Goal: Transaction & Acquisition: Download file/media

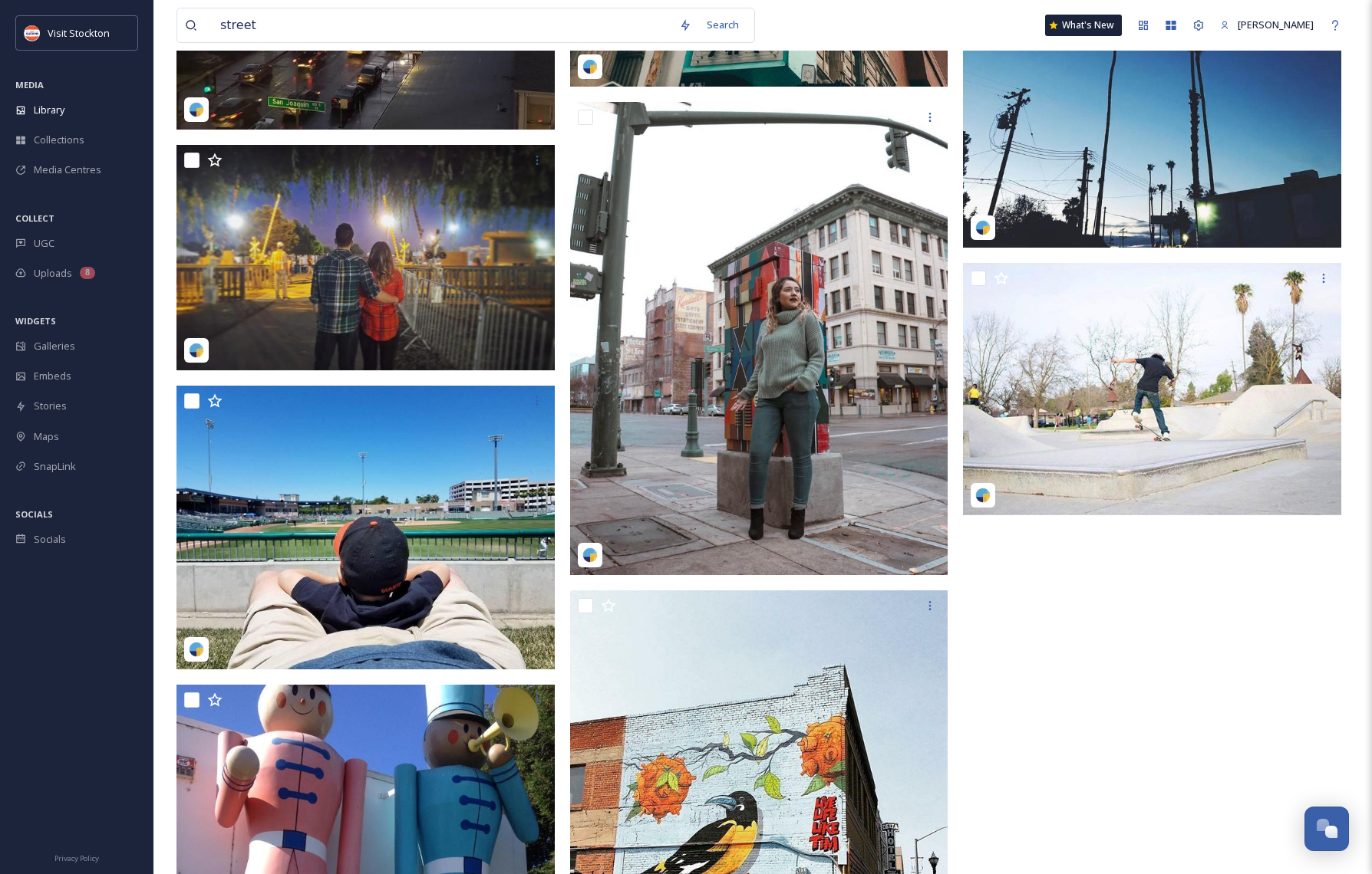
scroll to position [23200, 0]
drag, startPoint x: 262, startPoint y: 30, endPoint x: 210, endPoint y: 22, distance: 52.6
click at [210, 22] on div "street" at bounding box center [428, 25] width 487 height 34
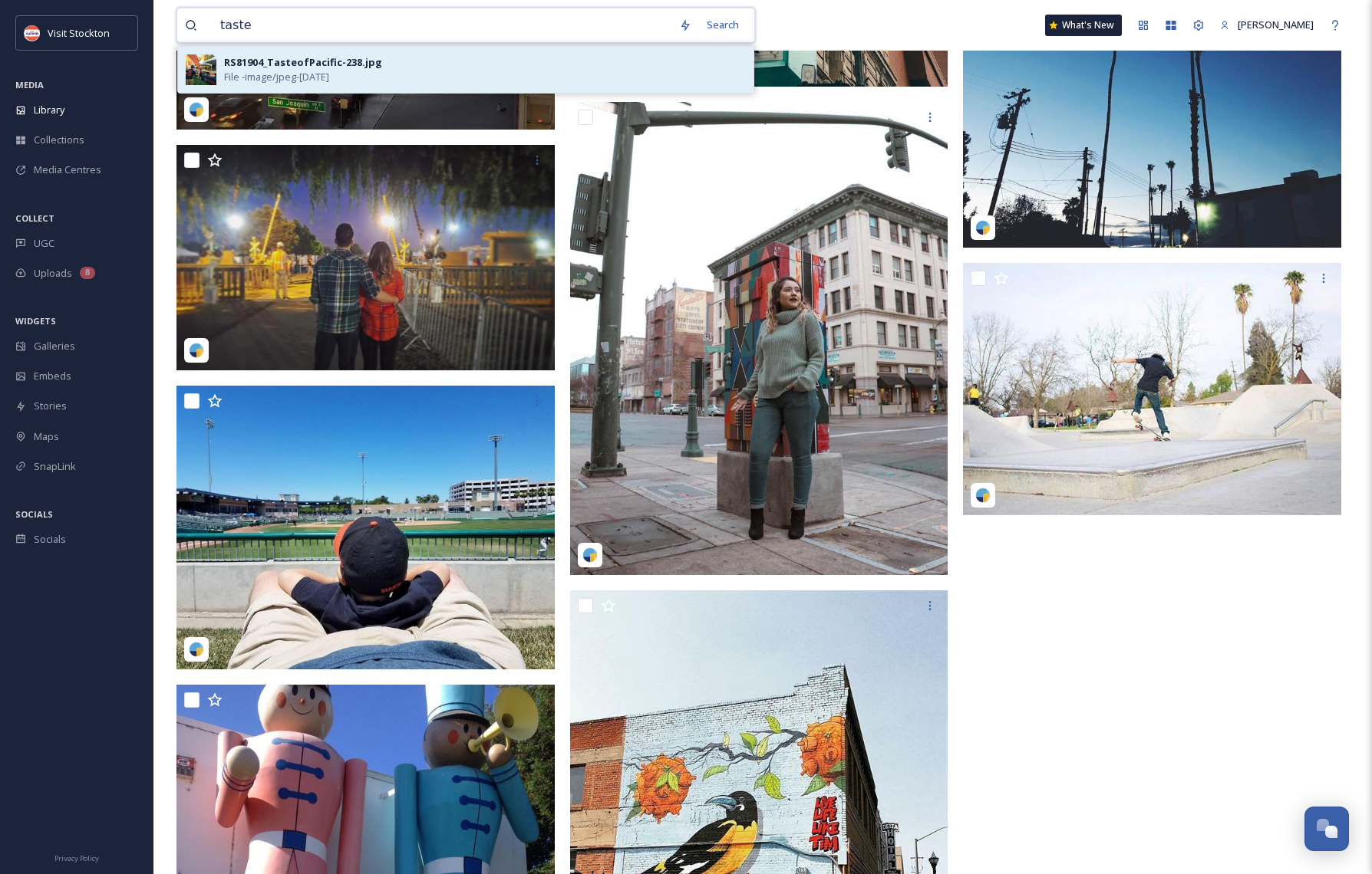
type input "taste"
click at [239, 76] on span "File - image/jpeg - [DATE]" at bounding box center [277, 77] width 105 height 14
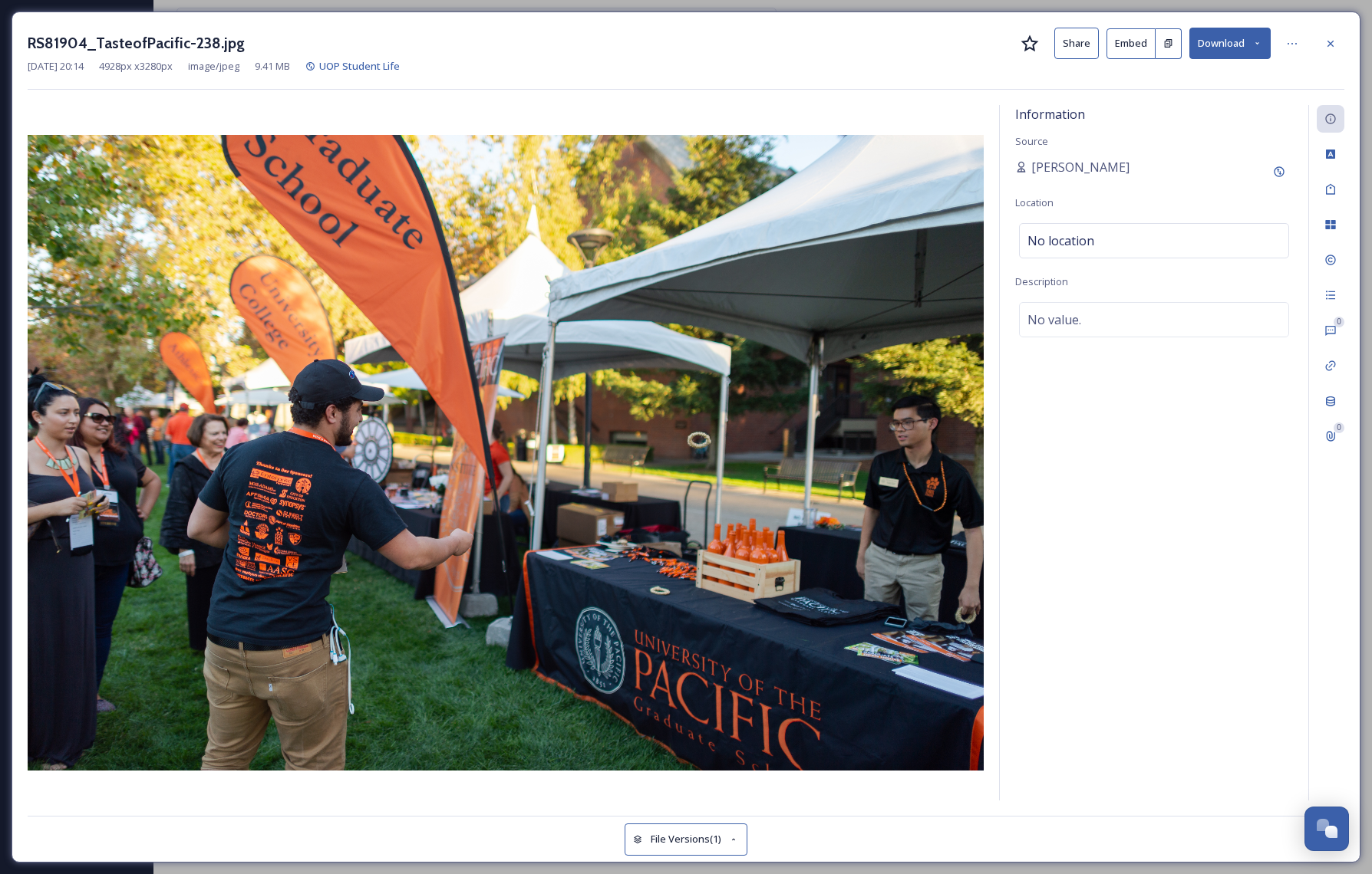
click at [1207, 46] on button "Download" at bounding box center [1230, 43] width 81 height 31
click at [1330, 41] on icon at bounding box center [1331, 44] width 13 height 12
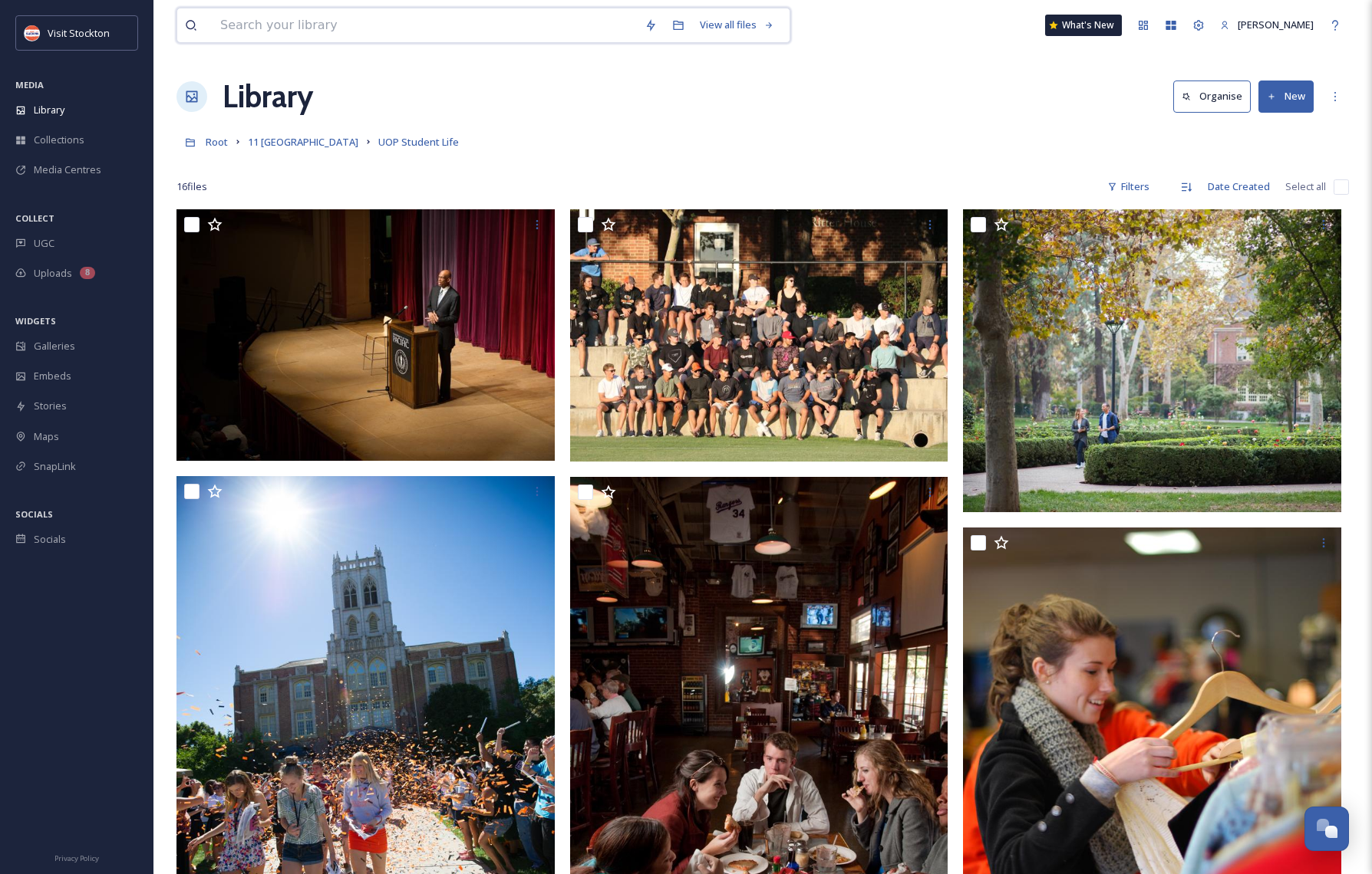
click at [230, 23] on input at bounding box center [424, 25] width 424 height 34
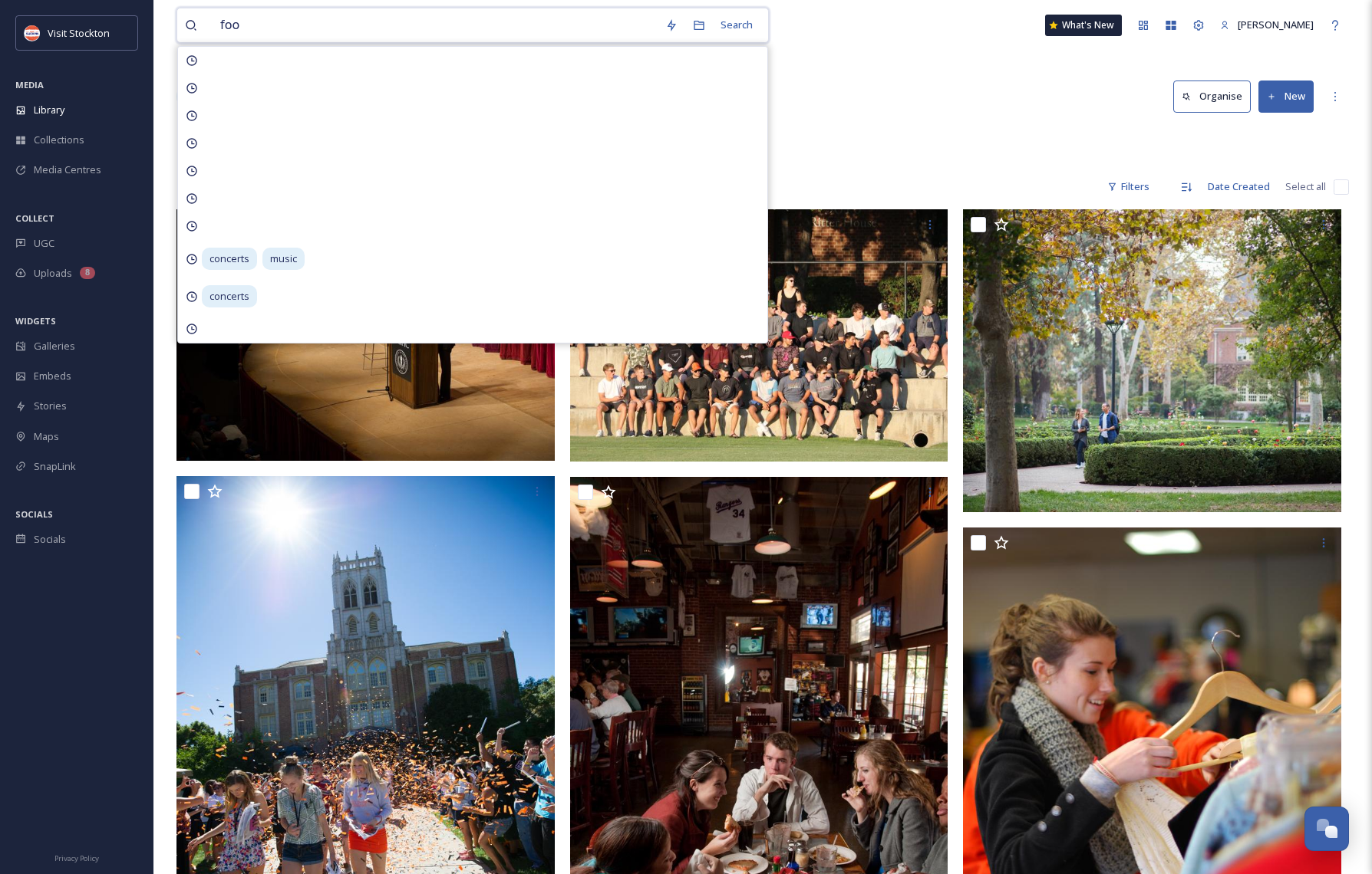
type input "food"
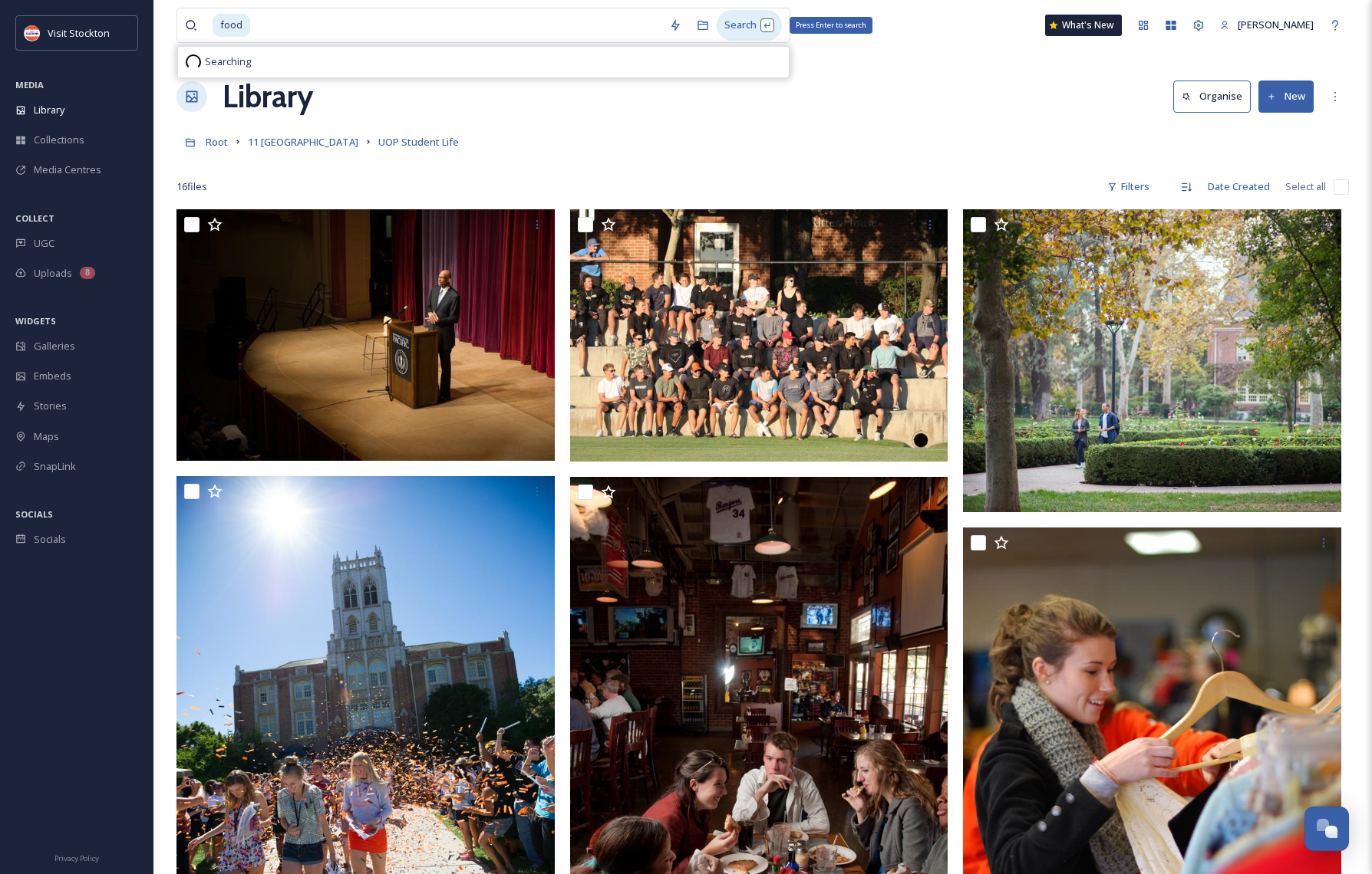
click at [746, 25] on div "Search Press Enter to search" at bounding box center [749, 25] width 65 height 30
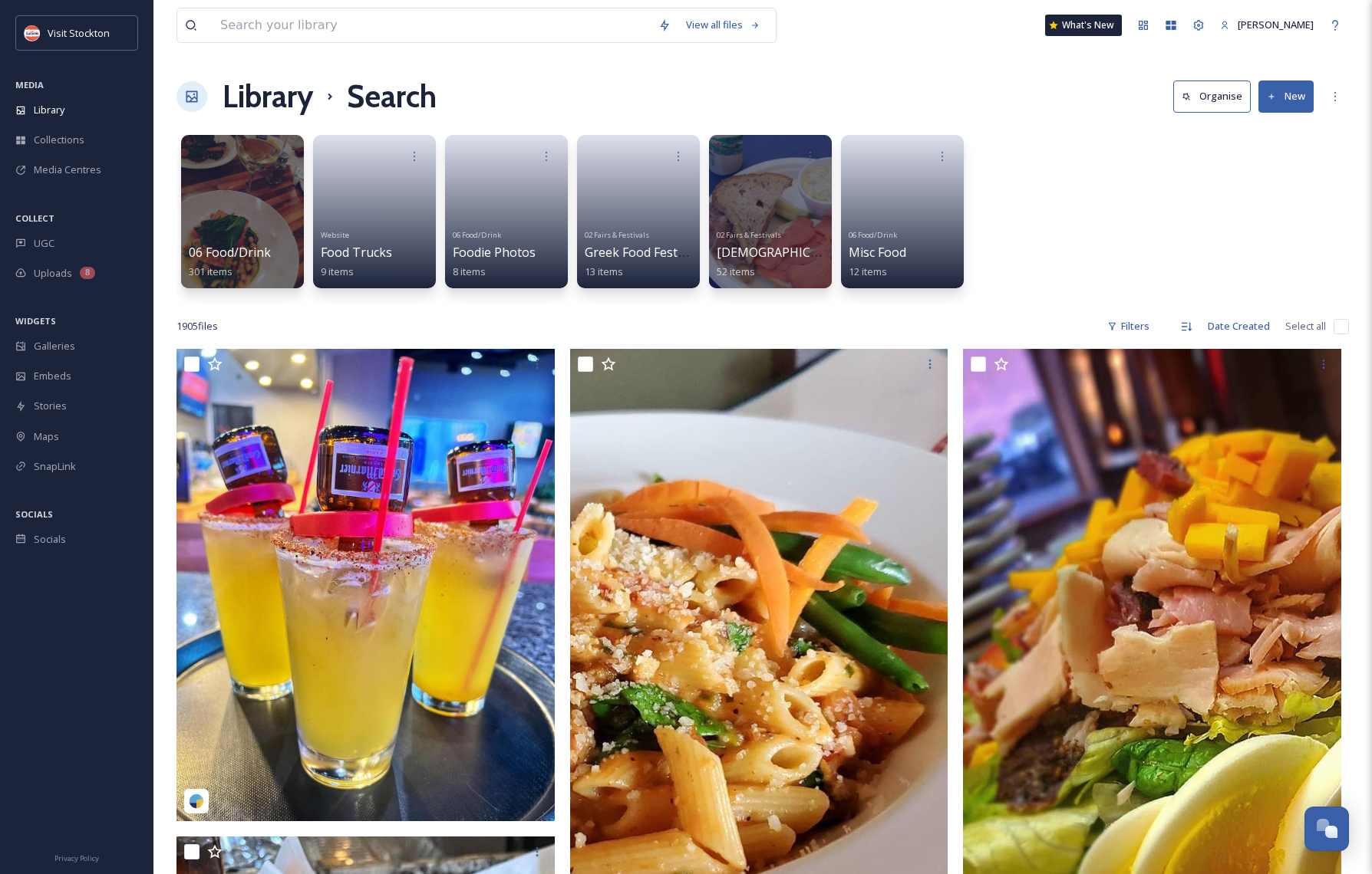
scroll to position [326, 0]
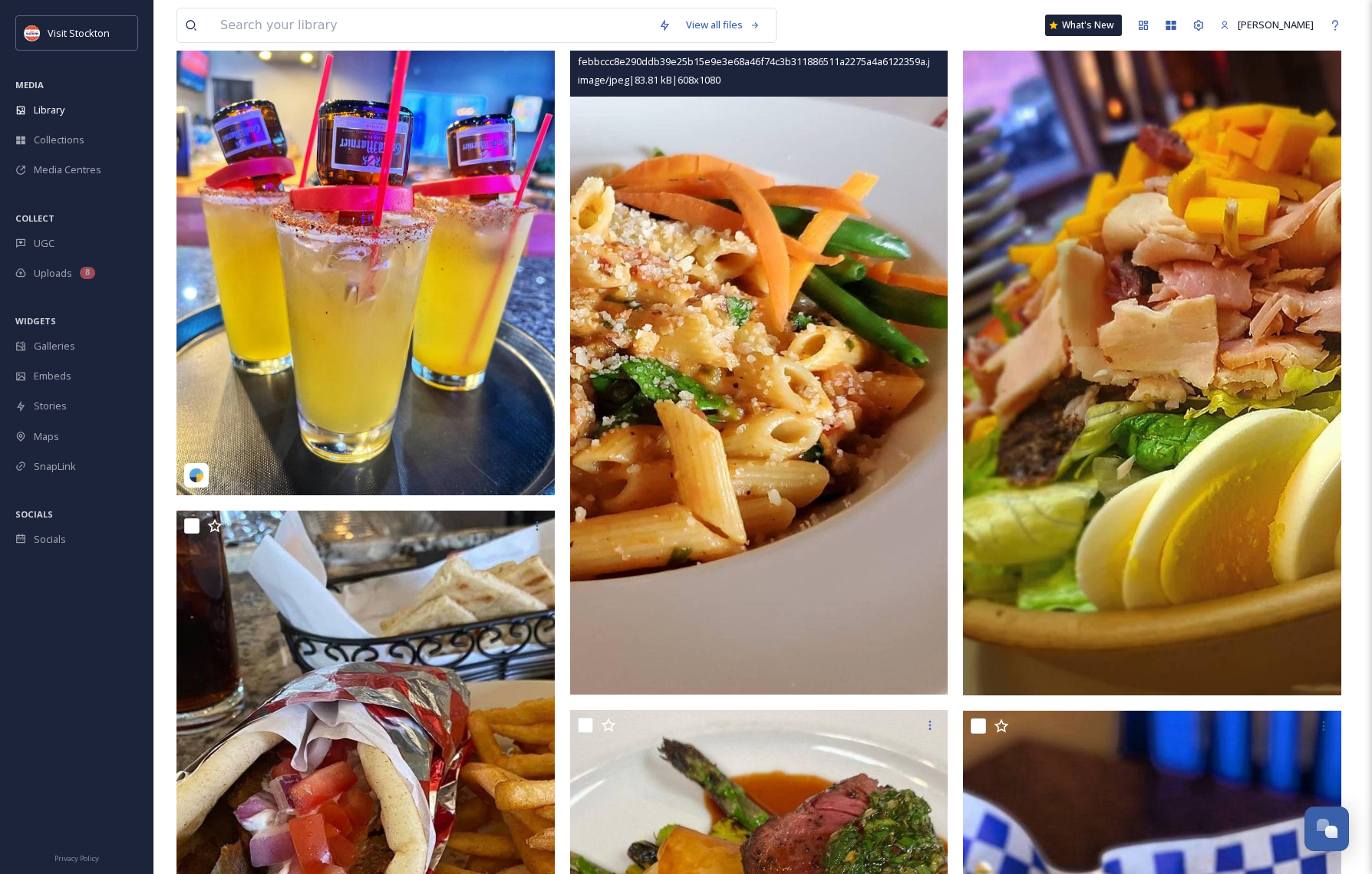
click at [747, 437] on img at bounding box center [759, 359] width 379 height 672
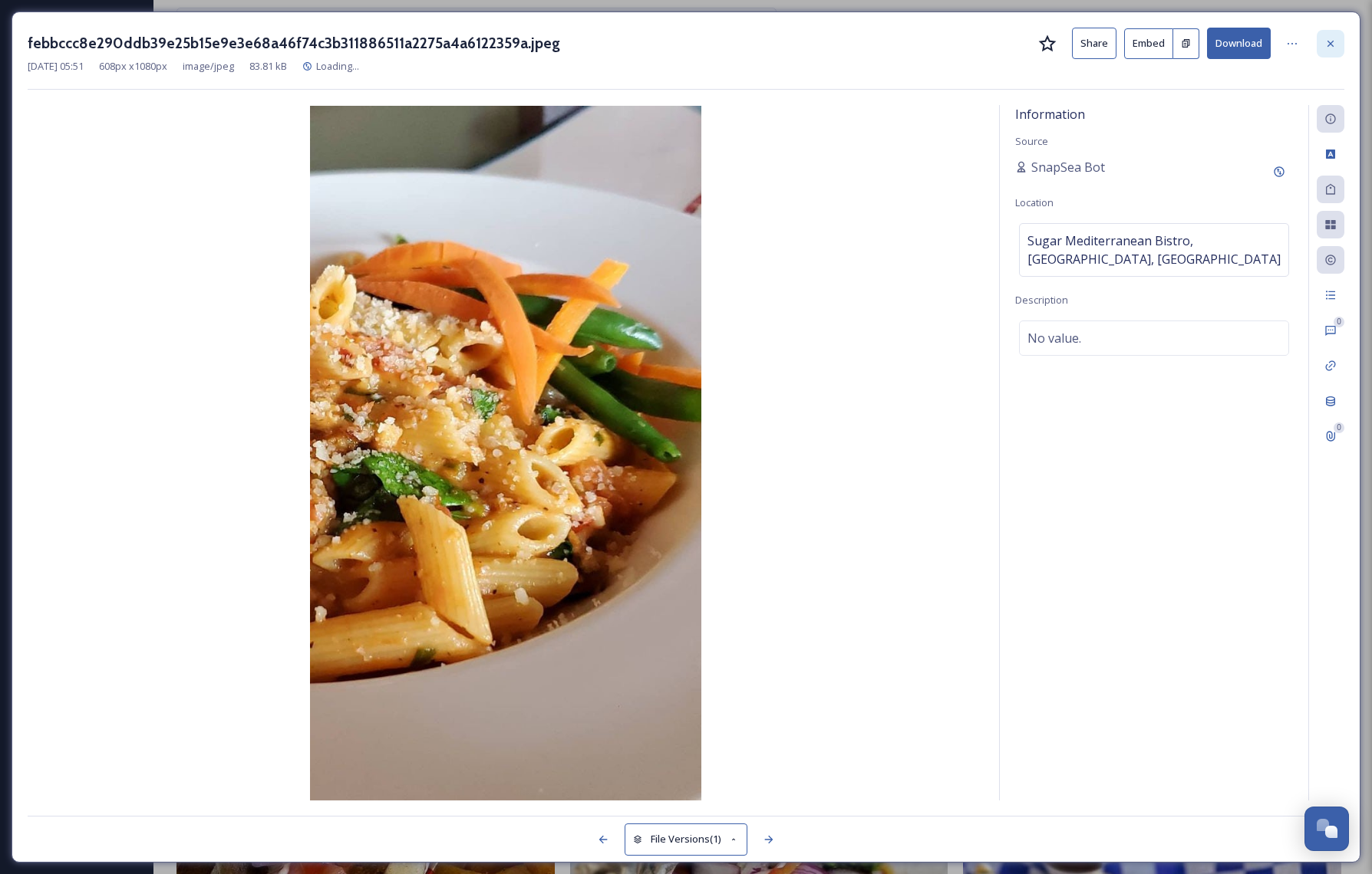
click at [1333, 42] on icon at bounding box center [1331, 44] width 13 height 12
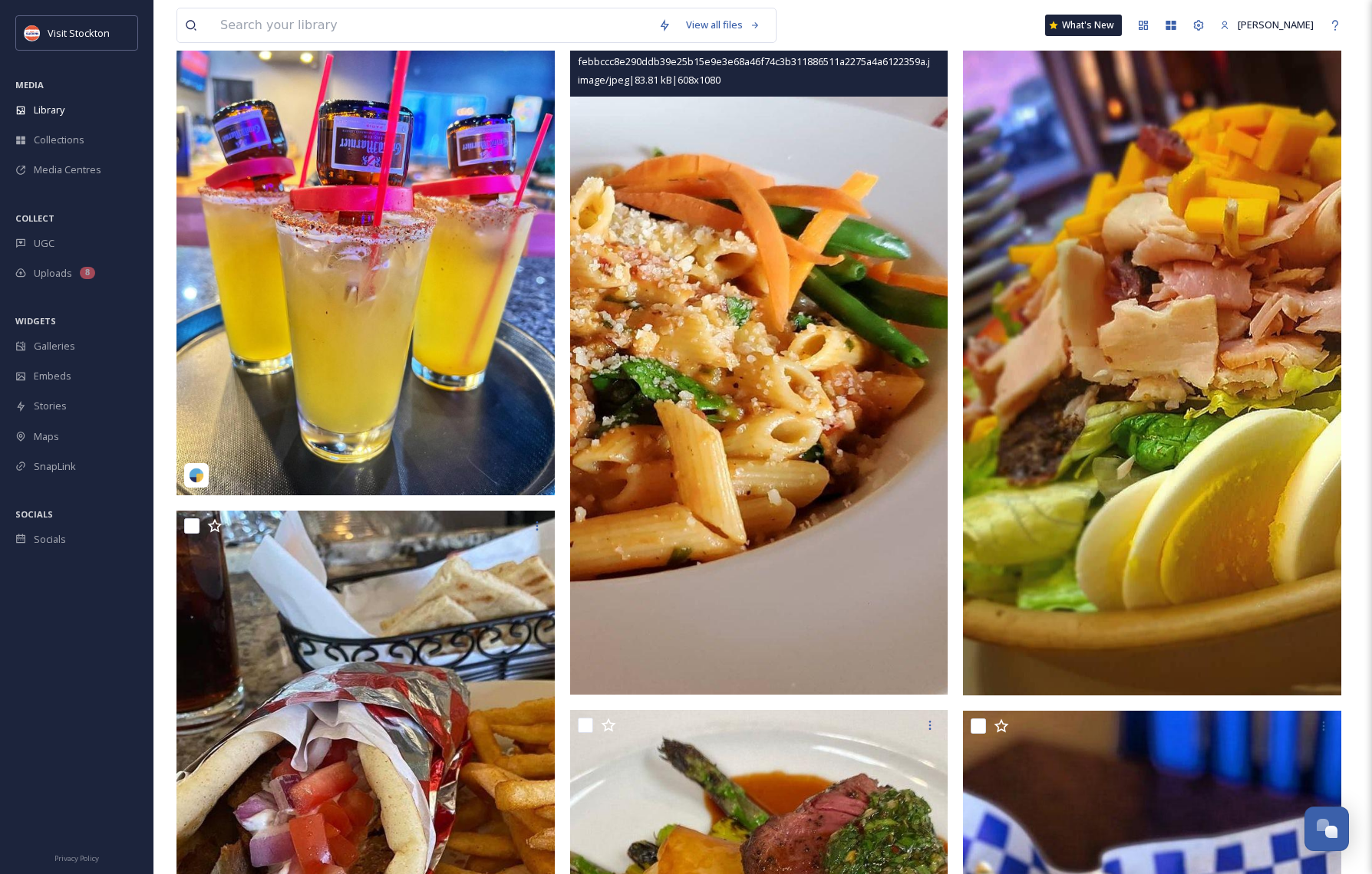
scroll to position [222, 0]
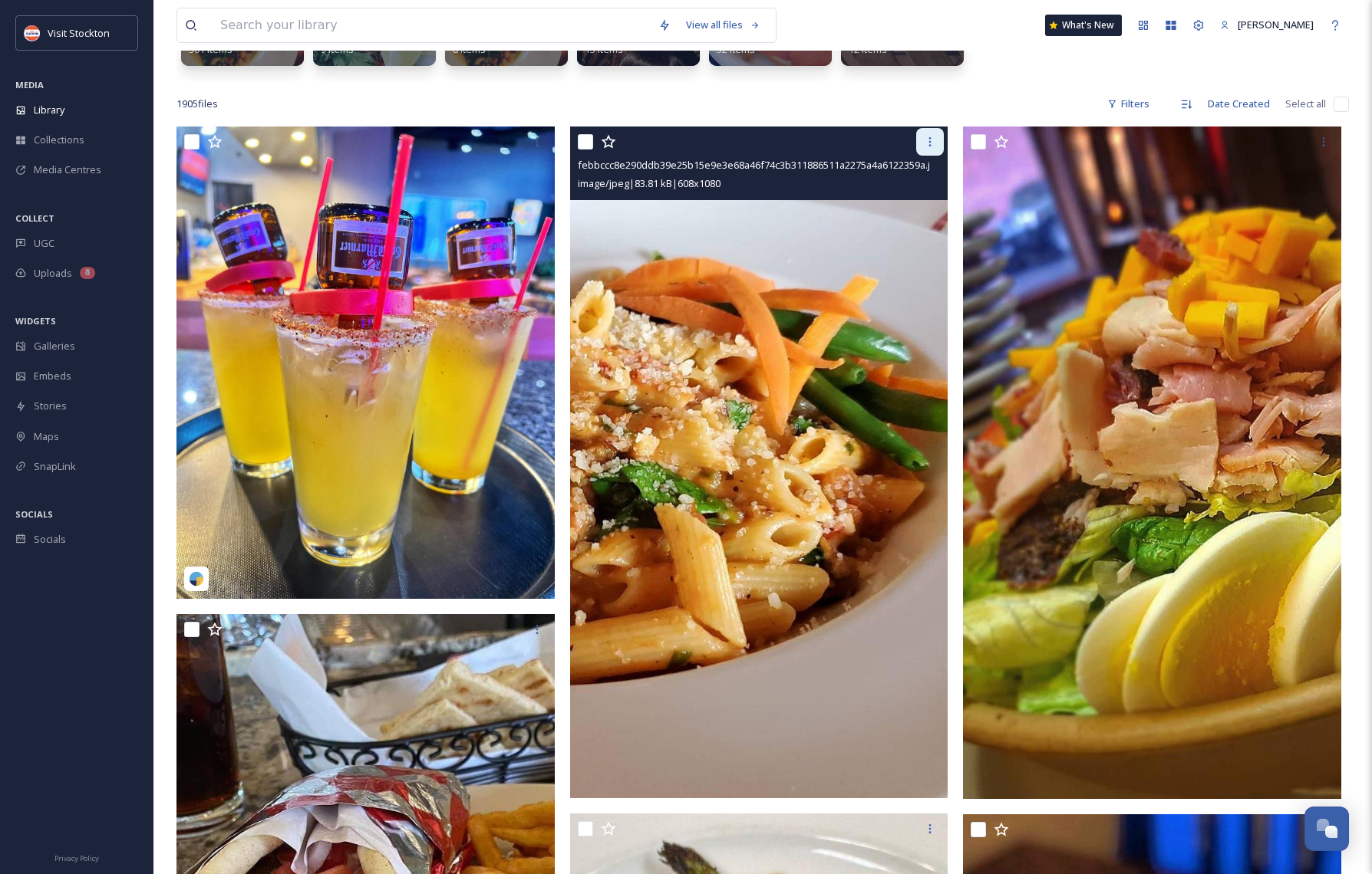
click at [932, 137] on icon at bounding box center [930, 142] width 13 height 12
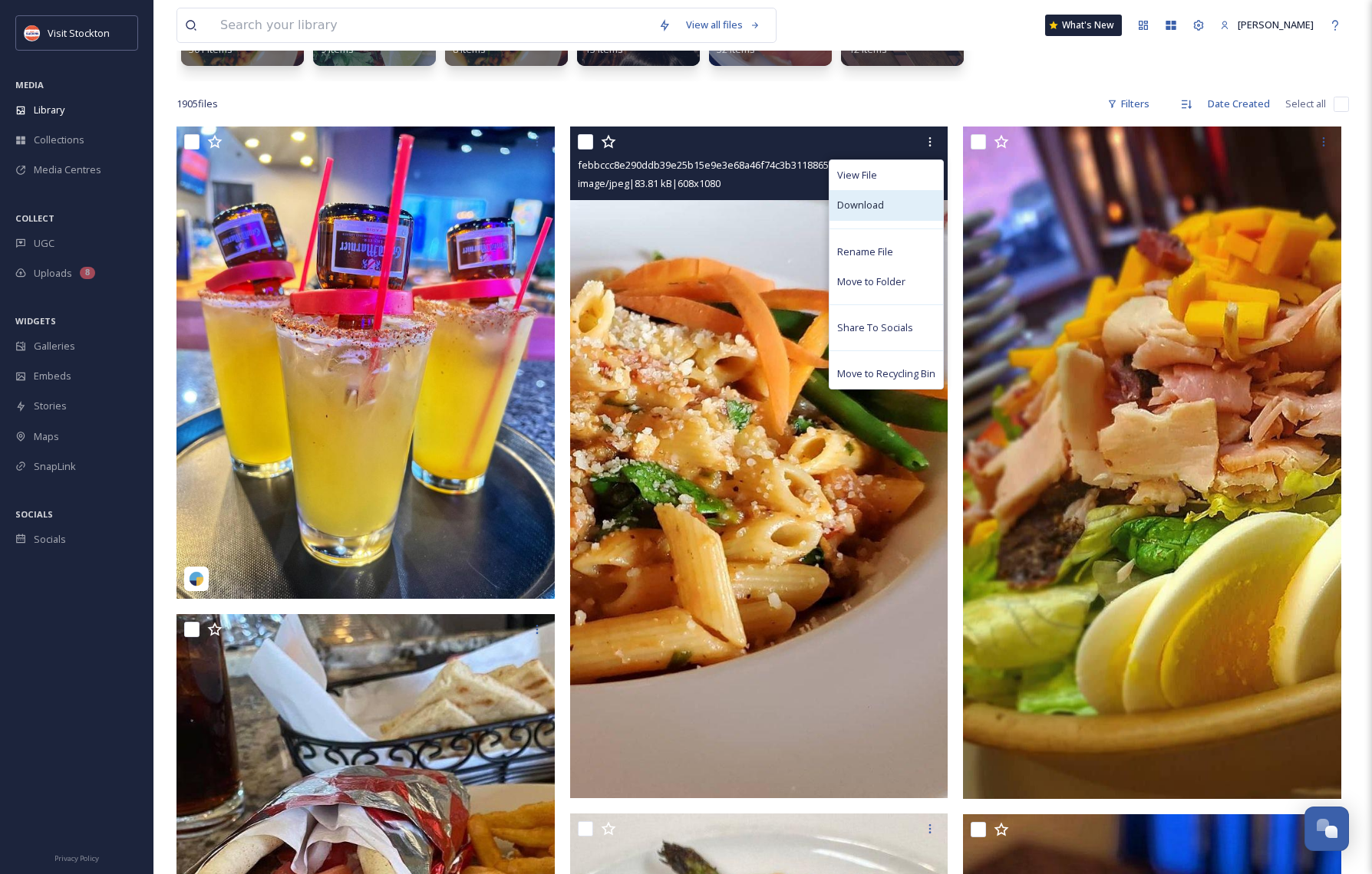
click at [867, 202] on span "Download" at bounding box center [860, 205] width 46 height 14
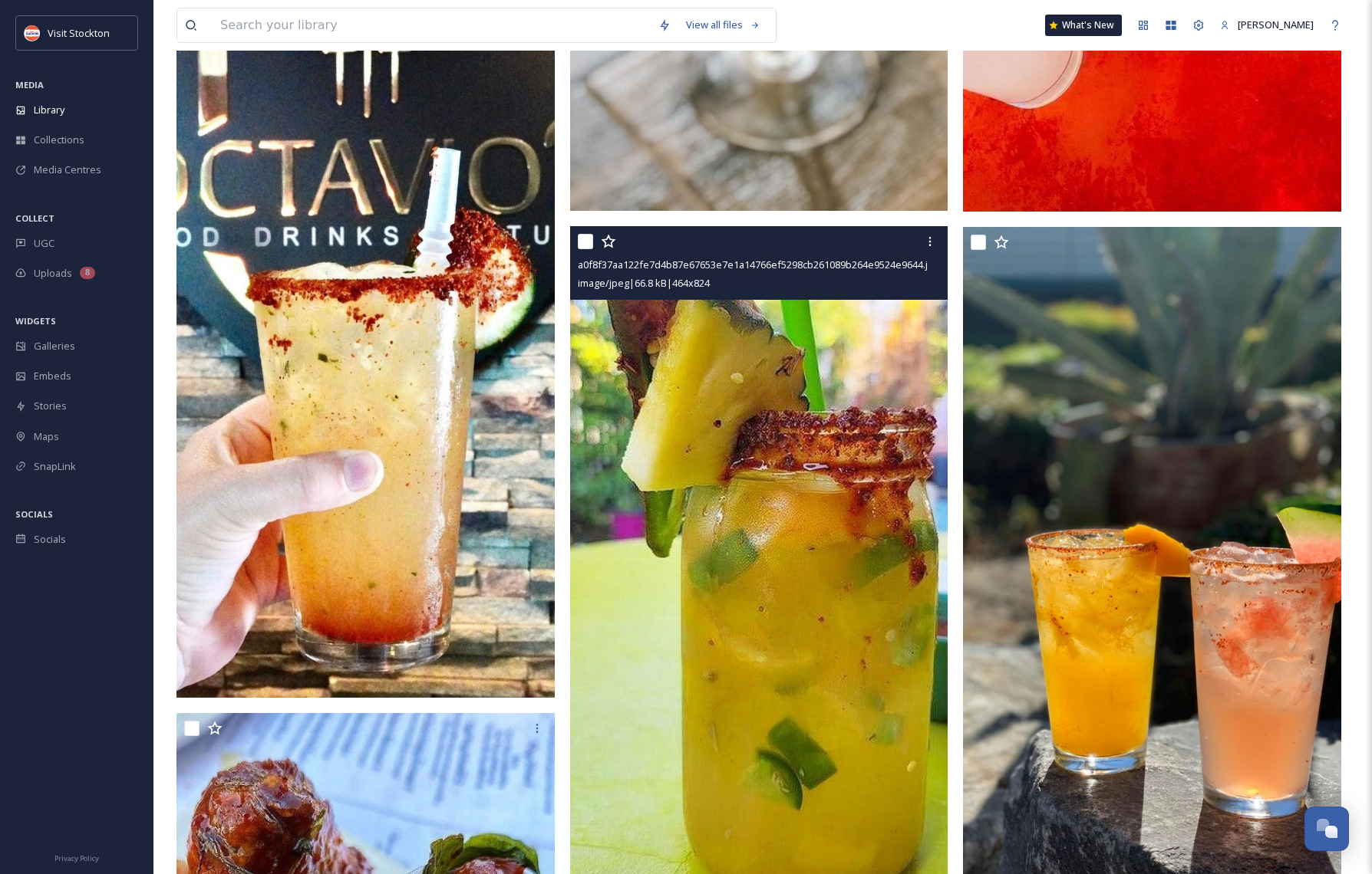
scroll to position [3456, 0]
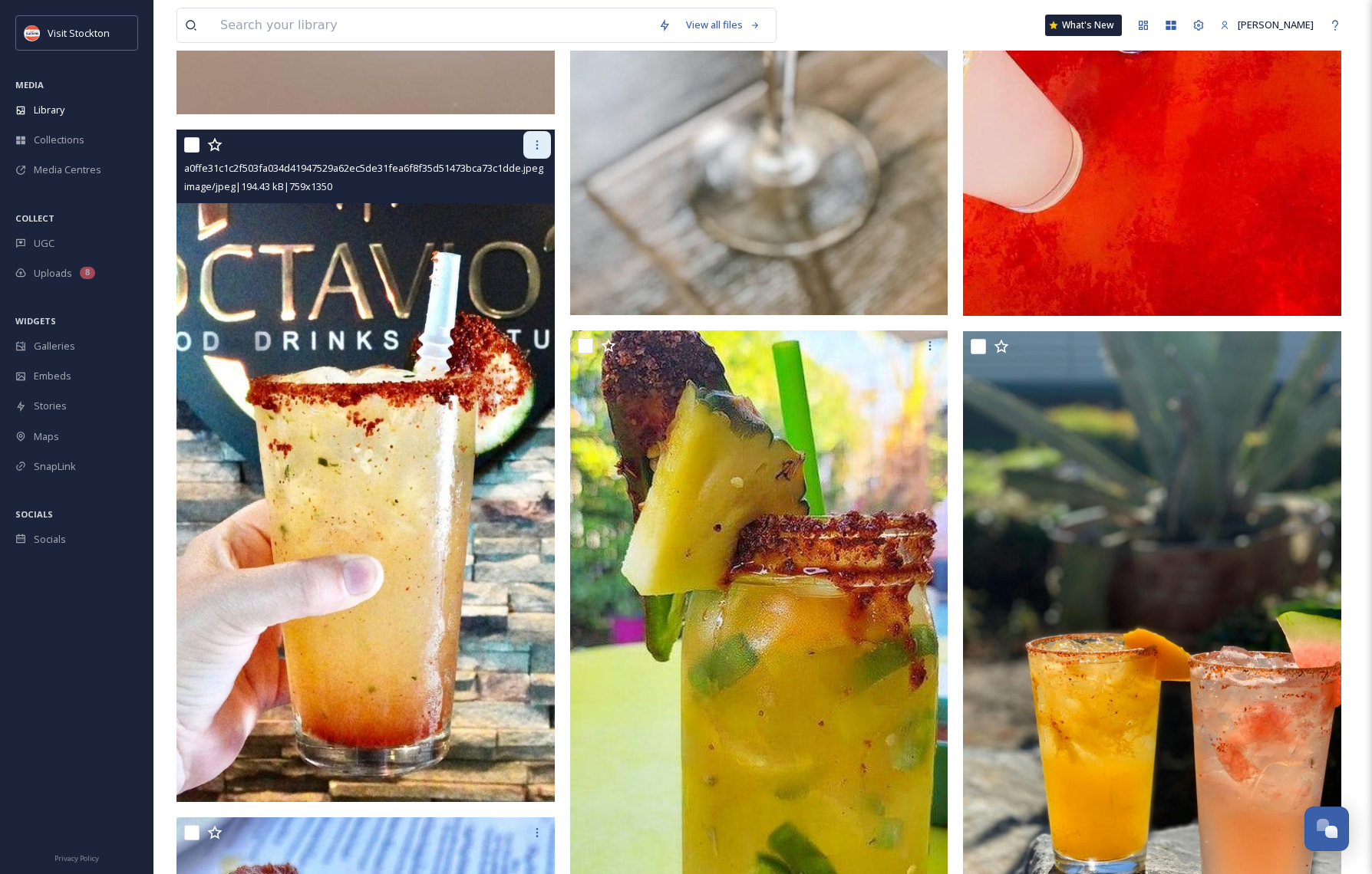
click at [538, 146] on icon at bounding box center [538, 146] width 13 height 12
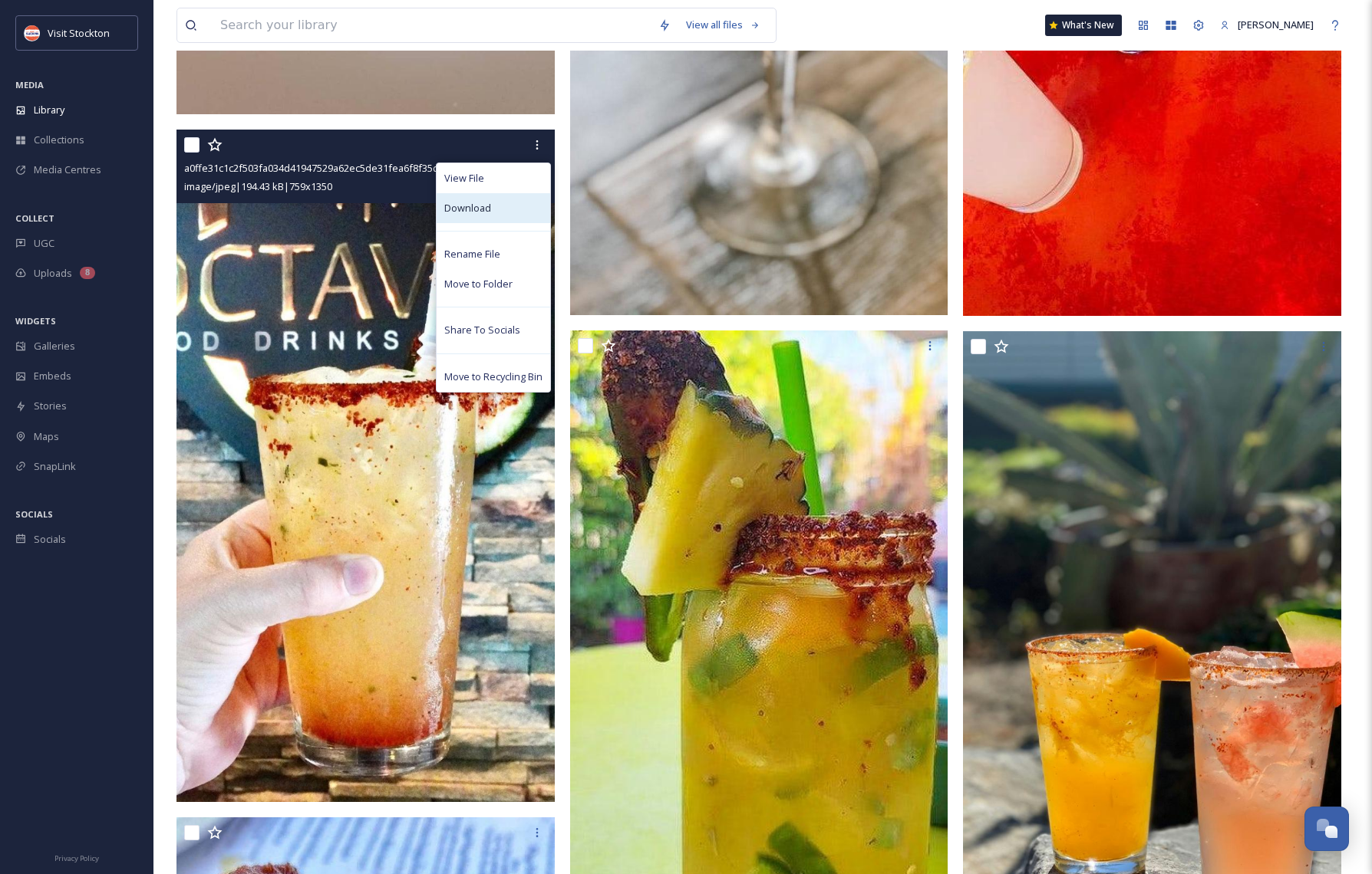
click at [477, 206] on span "Download" at bounding box center [467, 208] width 46 height 14
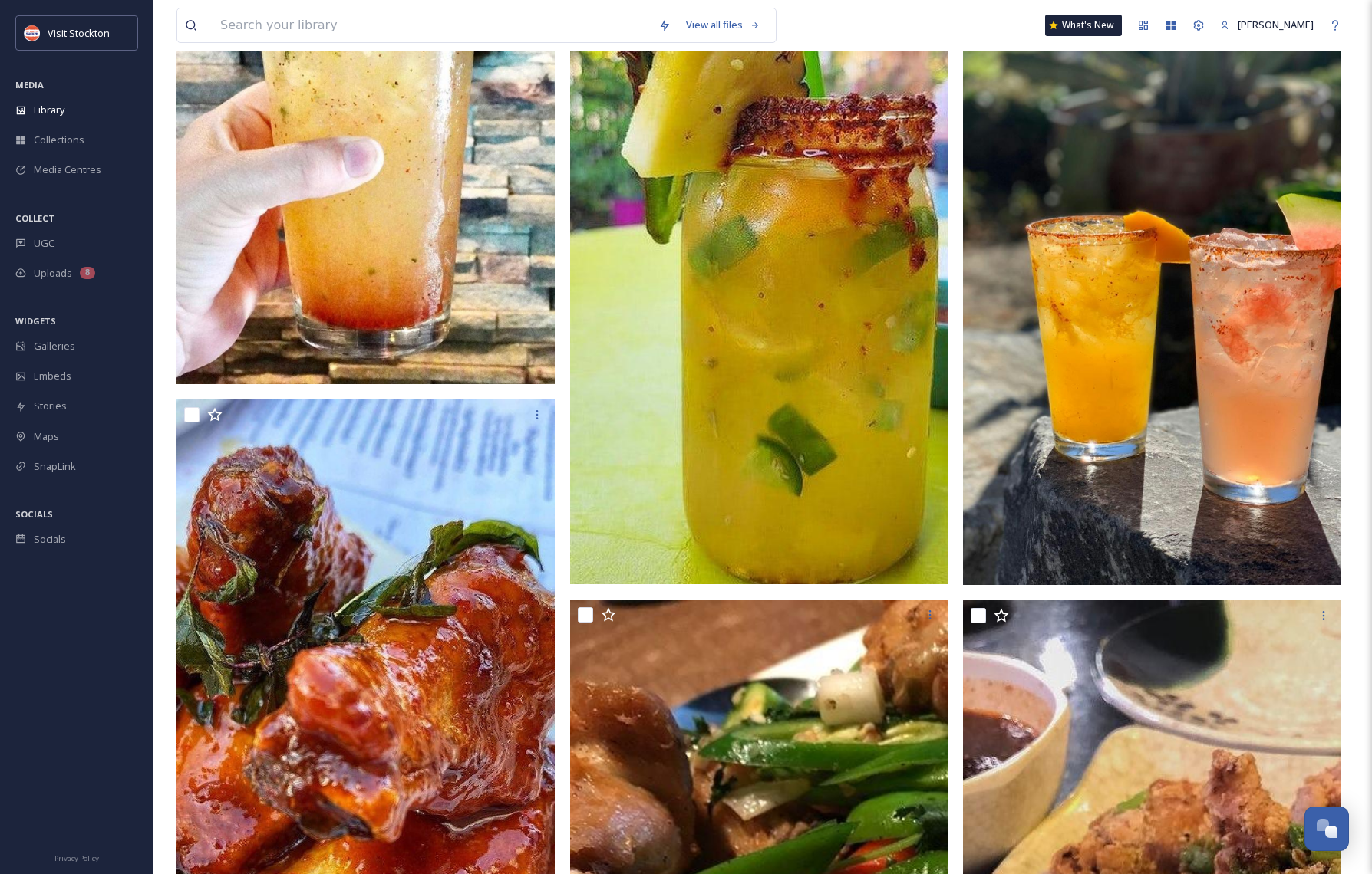
scroll to position [4321, 0]
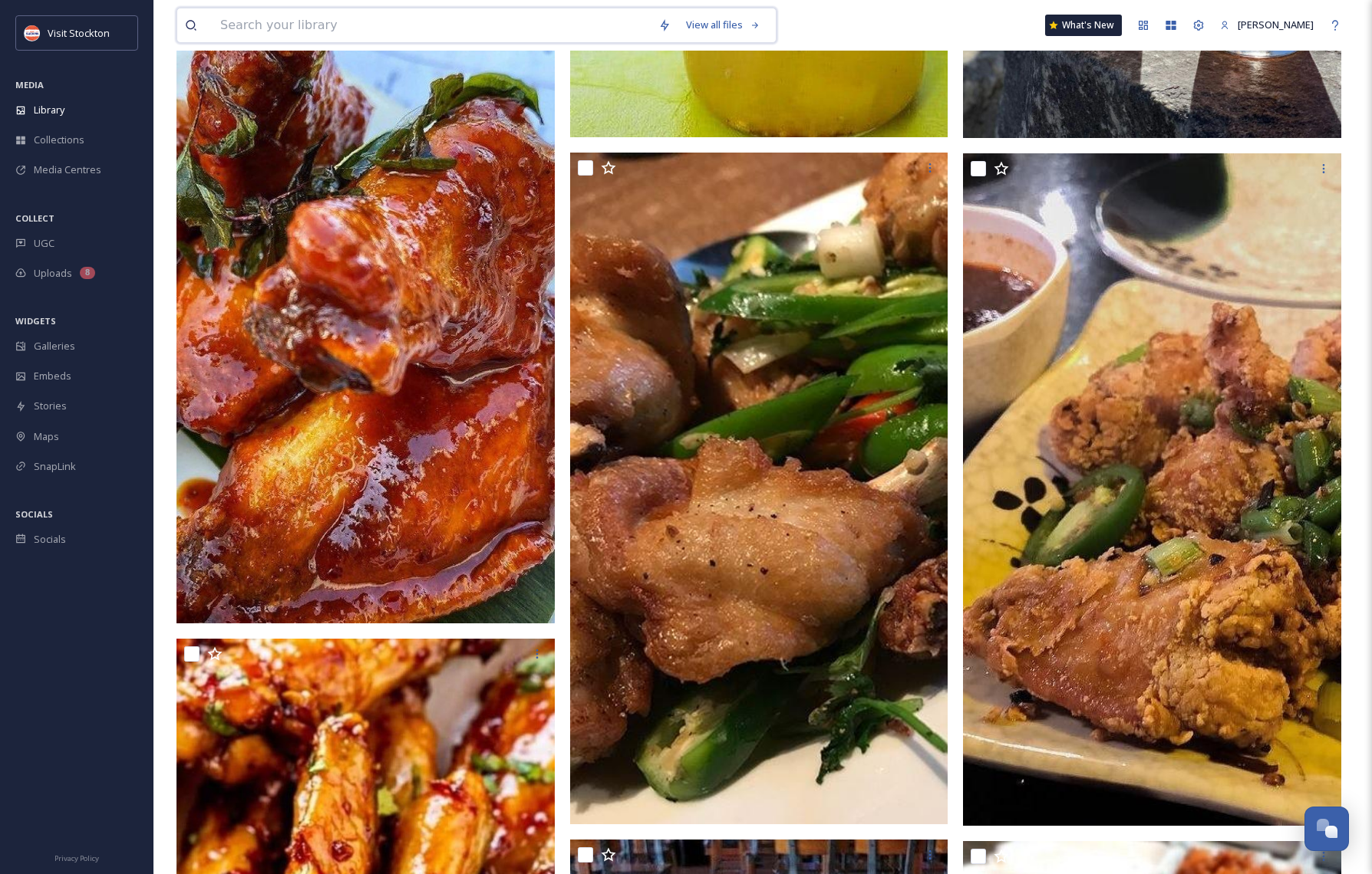
click at [297, 29] on input at bounding box center [431, 25] width 439 height 34
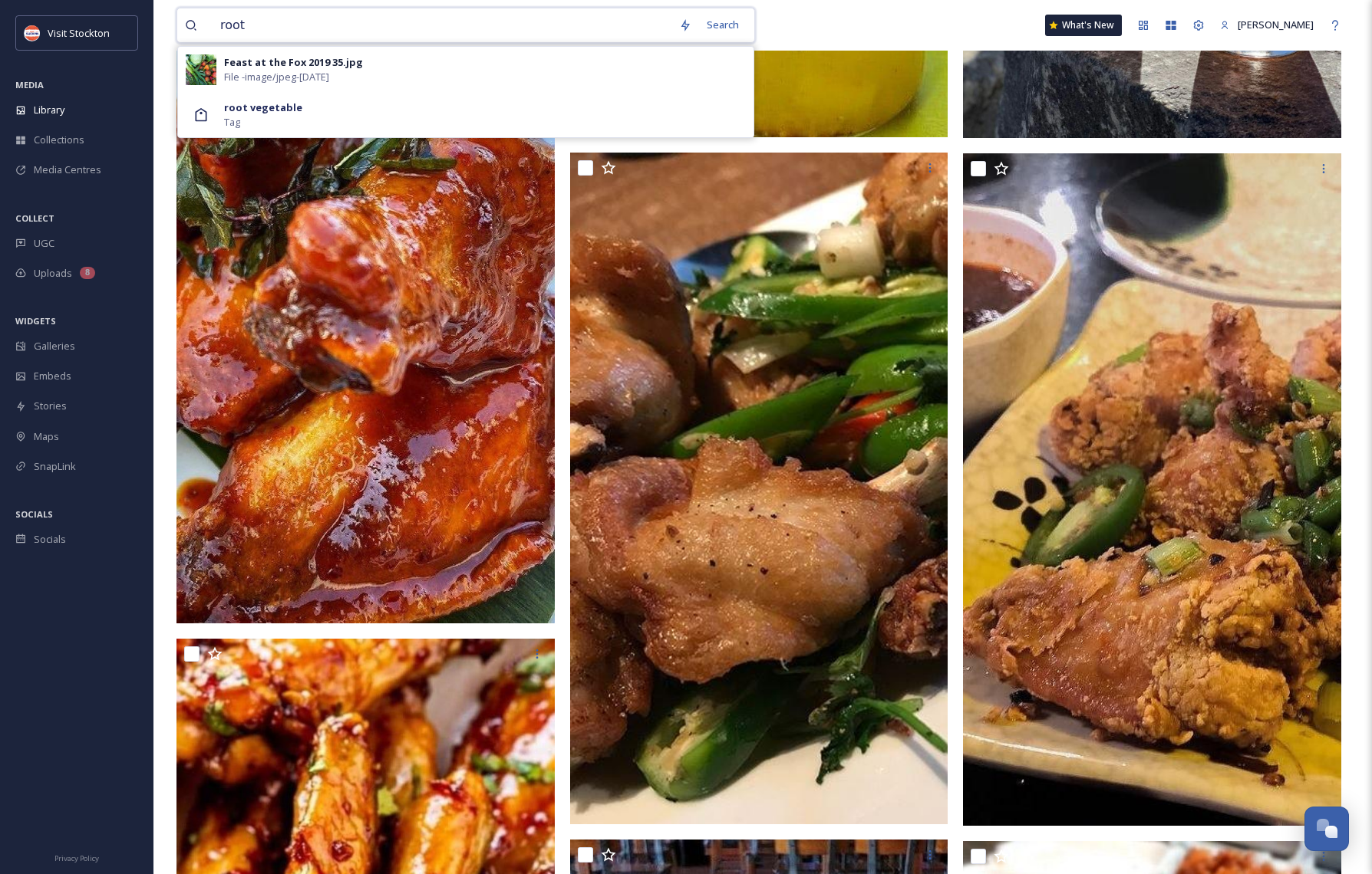
type input "root"
click at [531, 370] on img at bounding box center [366, 288] width 379 height 672
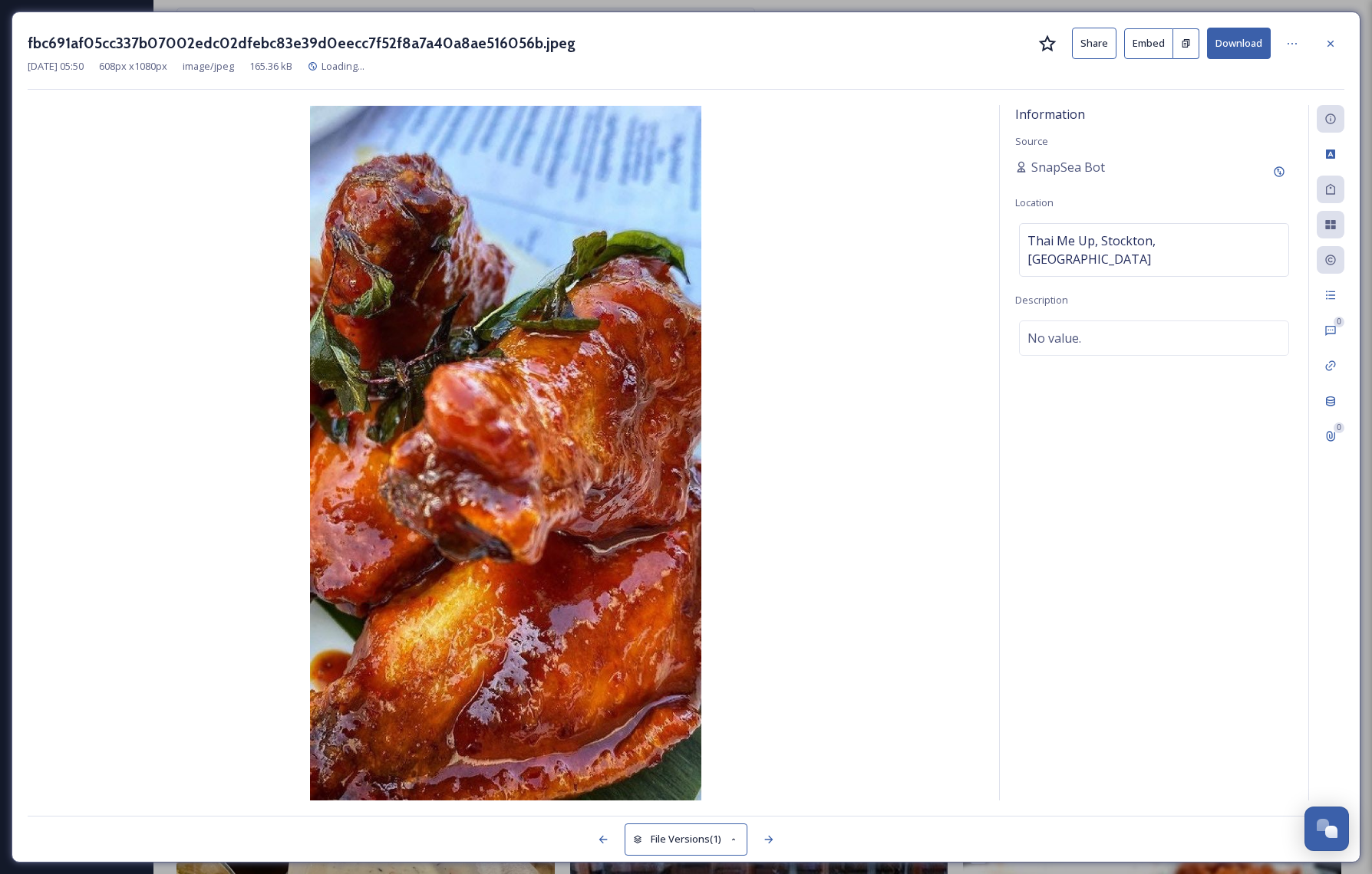
click at [1326, 46] on icon at bounding box center [1331, 44] width 13 height 12
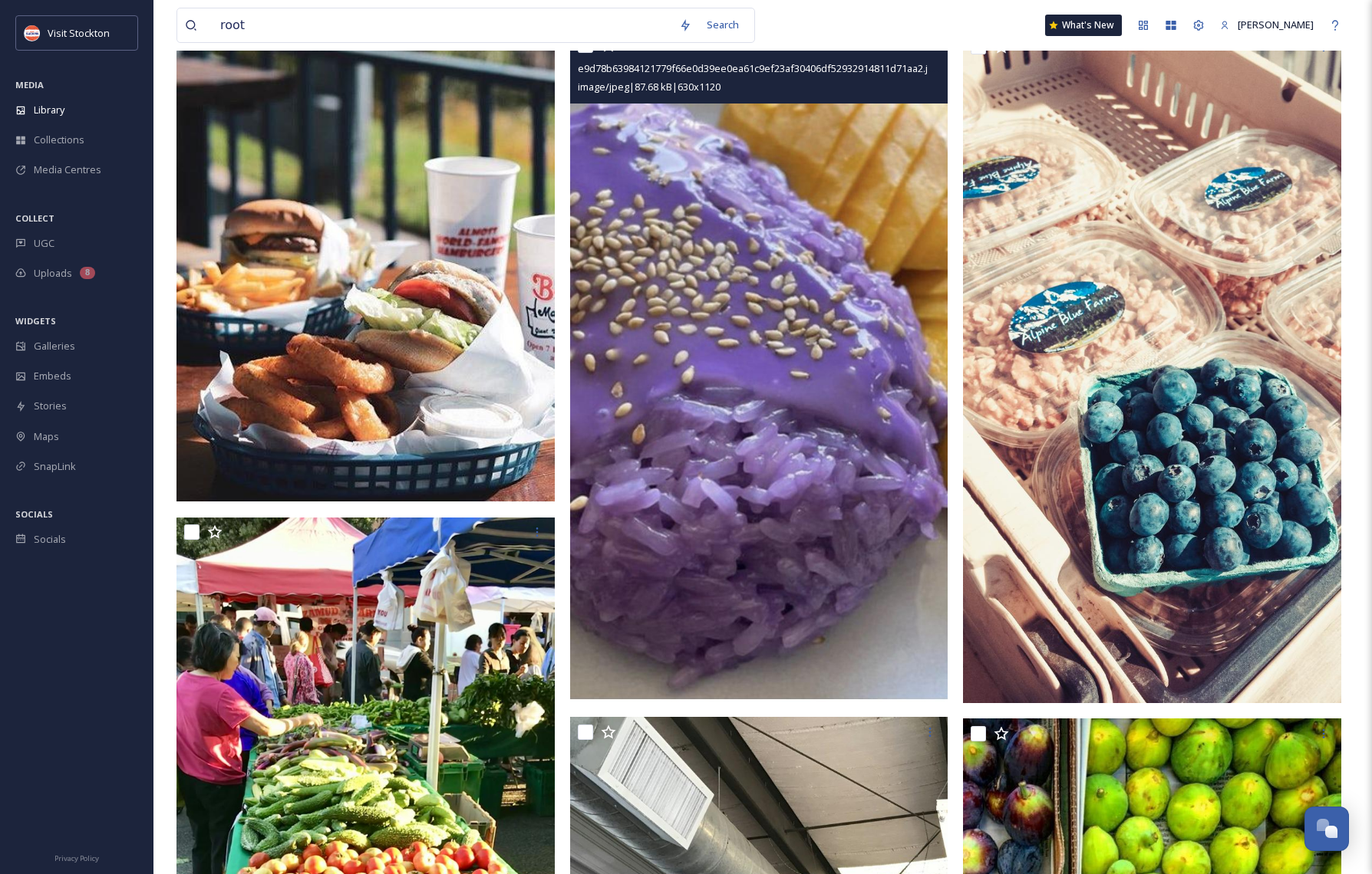
scroll to position [7807, 0]
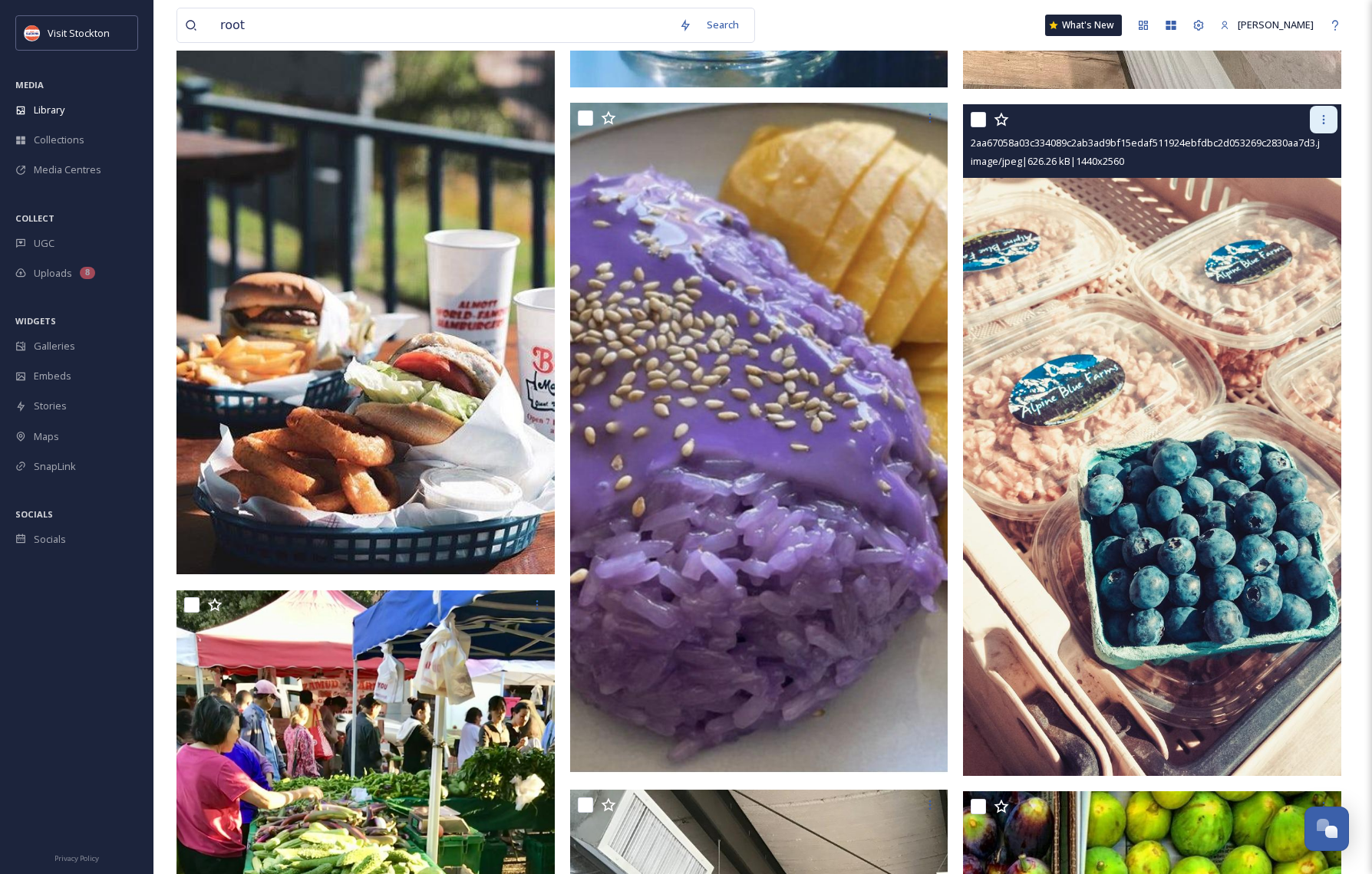
click at [1327, 116] on icon at bounding box center [1324, 120] width 13 height 12
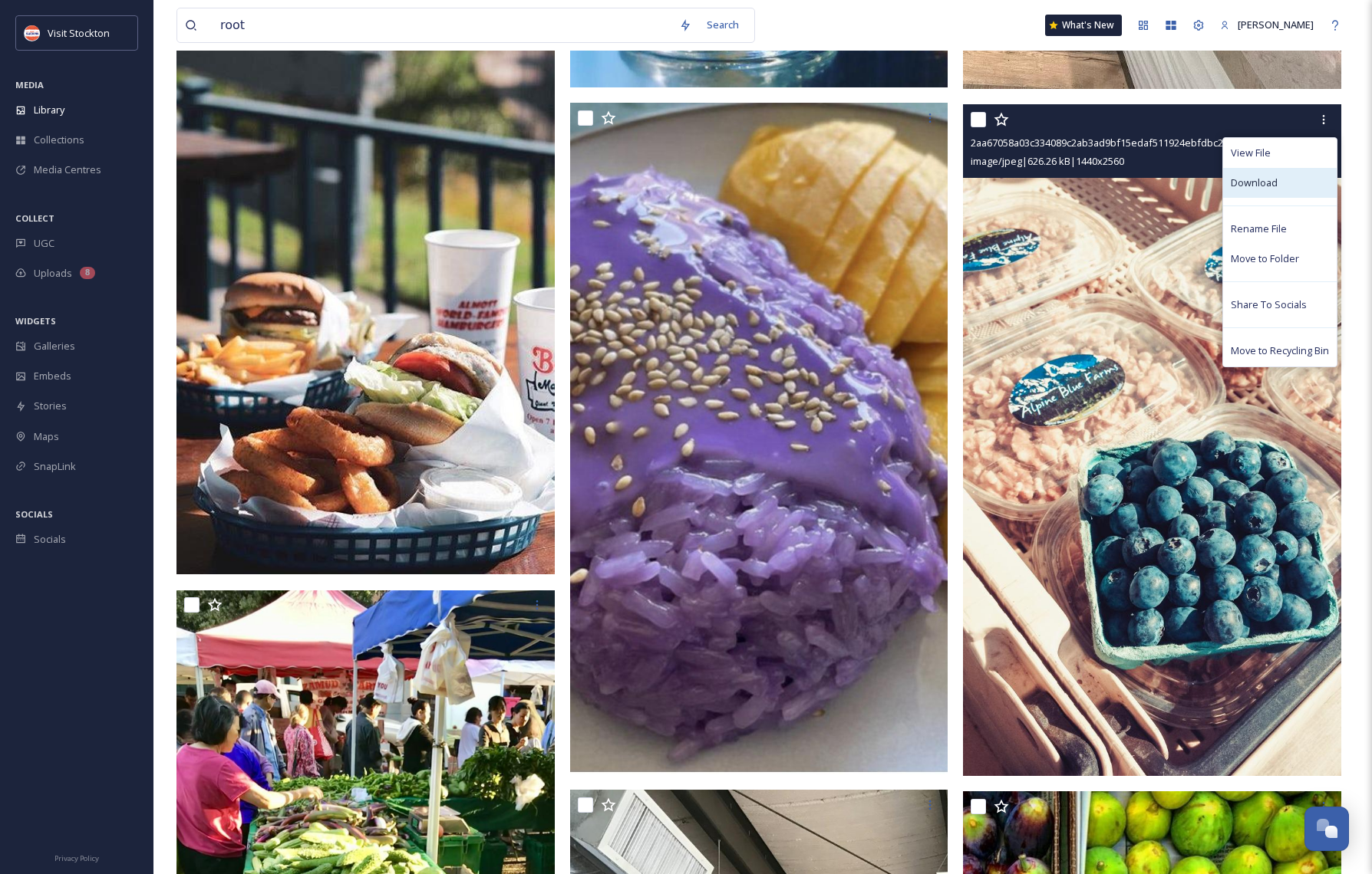
click at [1262, 179] on span "Download" at bounding box center [1254, 183] width 46 height 14
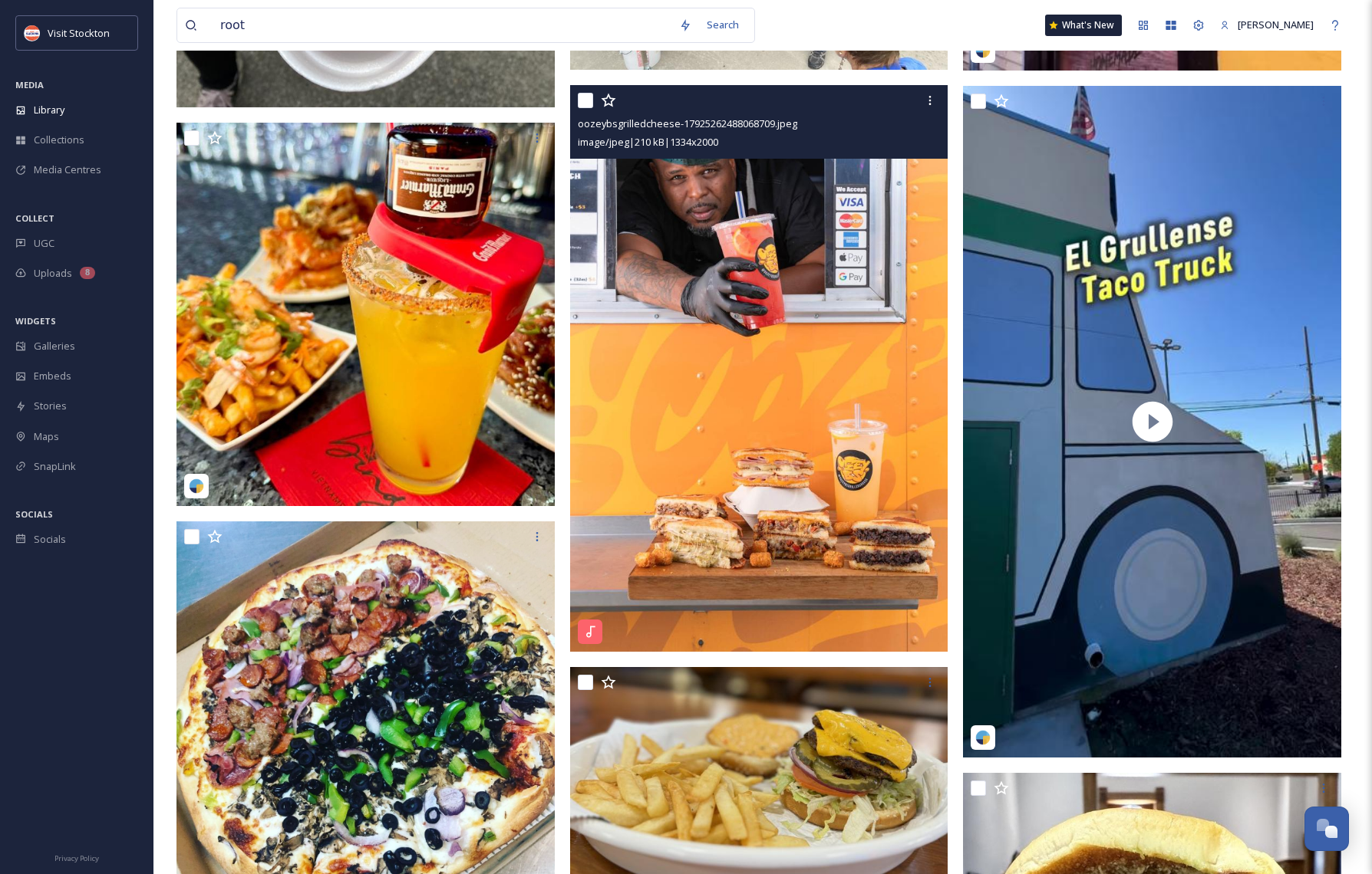
scroll to position [16660, 0]
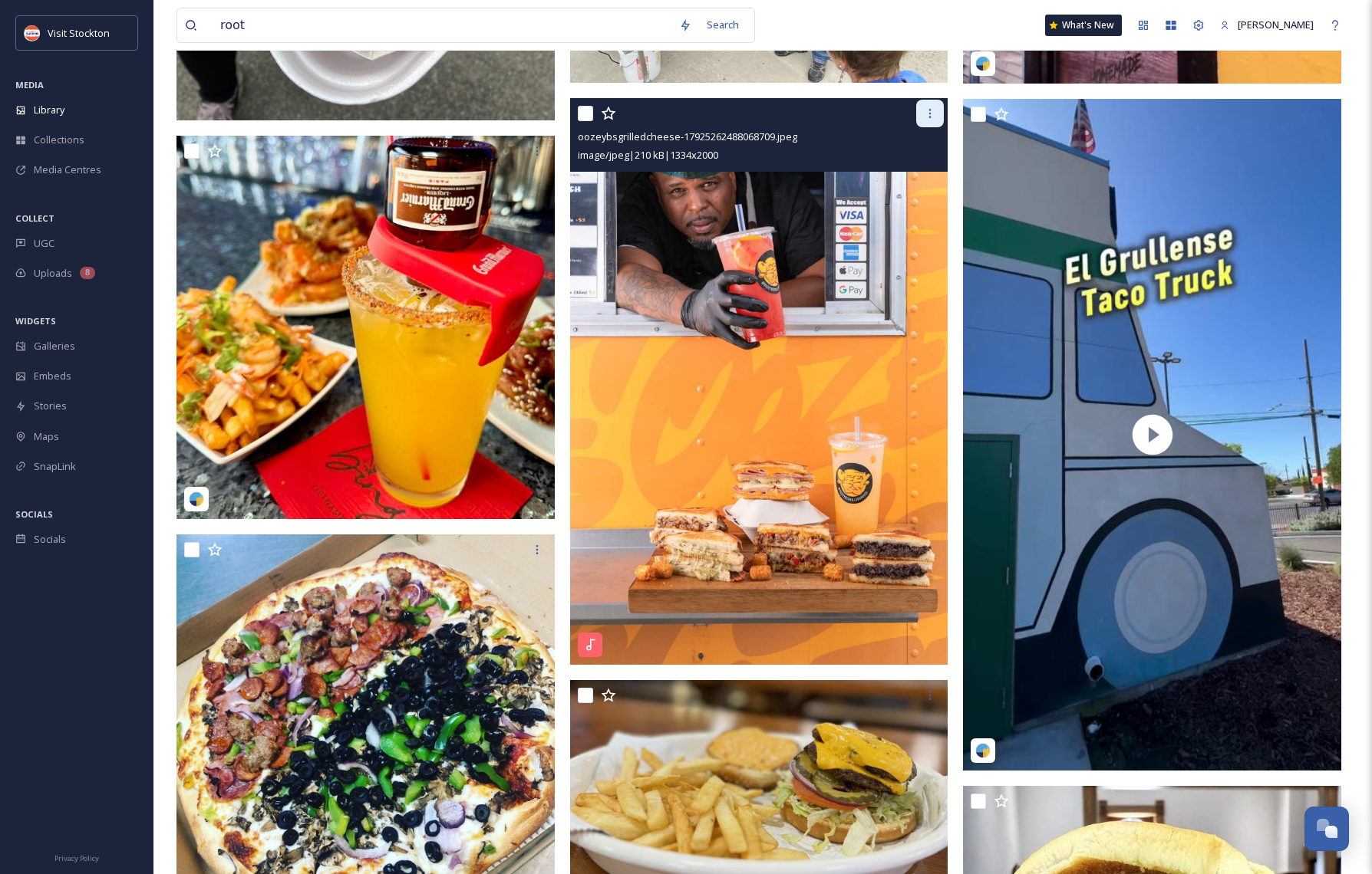
click at [934, 113] on icon at bounding box center [930, 113] width 13 height 12
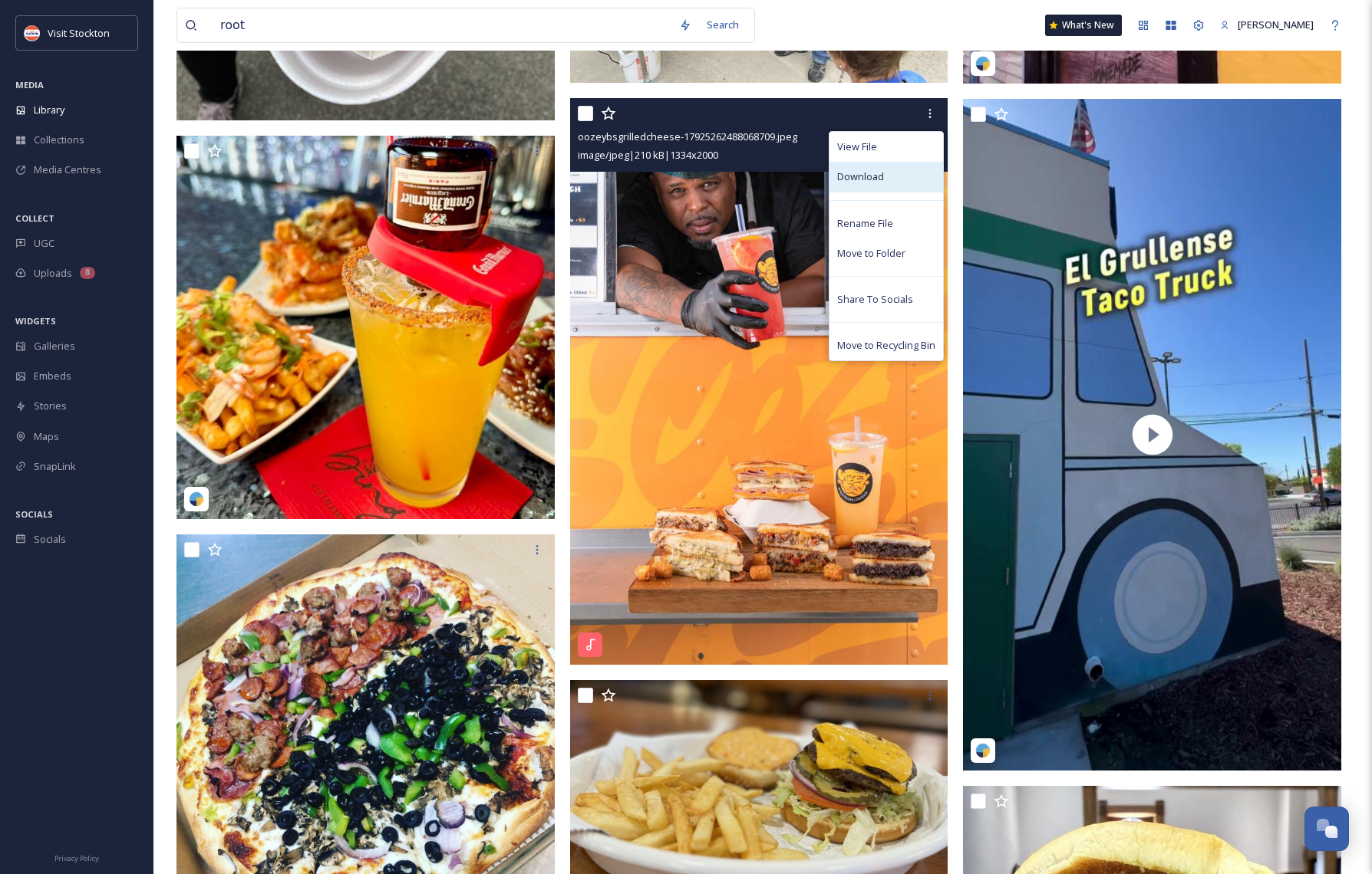
click at [889, 179] on div "Download" at bounding box center [886, 177] width 113 height 30
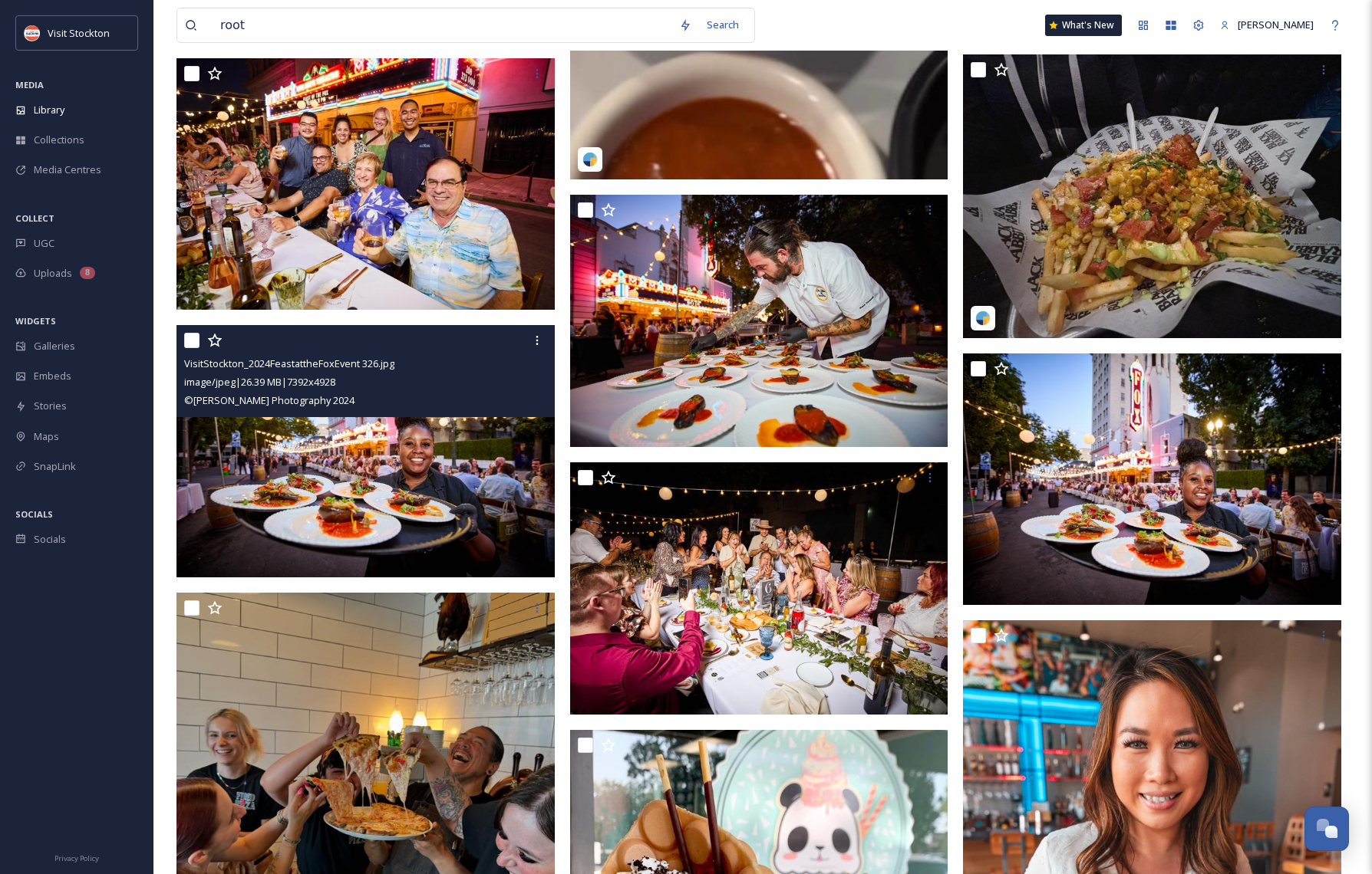
scroll to position [19340, 0]
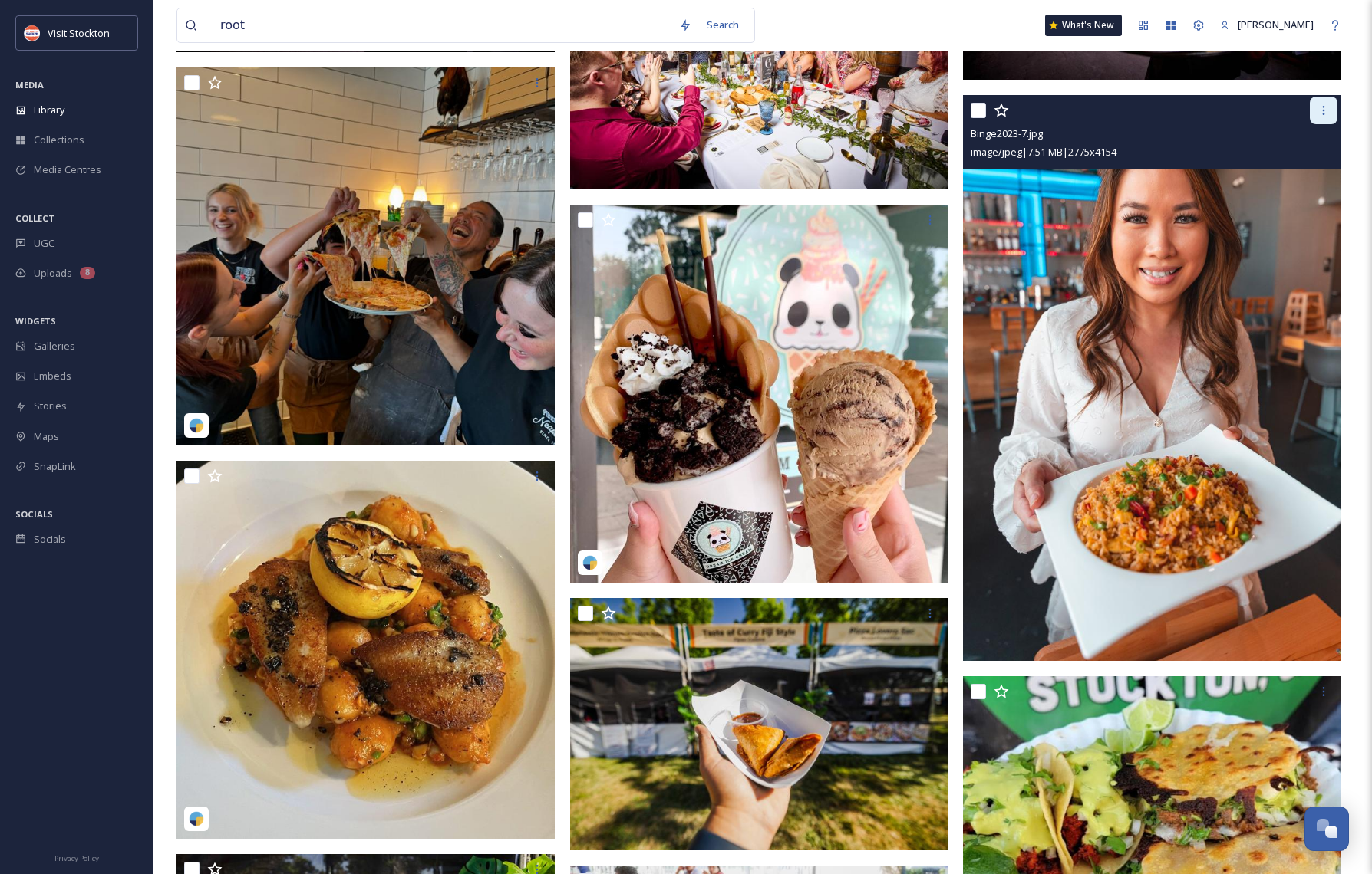
click at [1327, 114] on icon at bounding box center [1324, 111] width 13 height 12
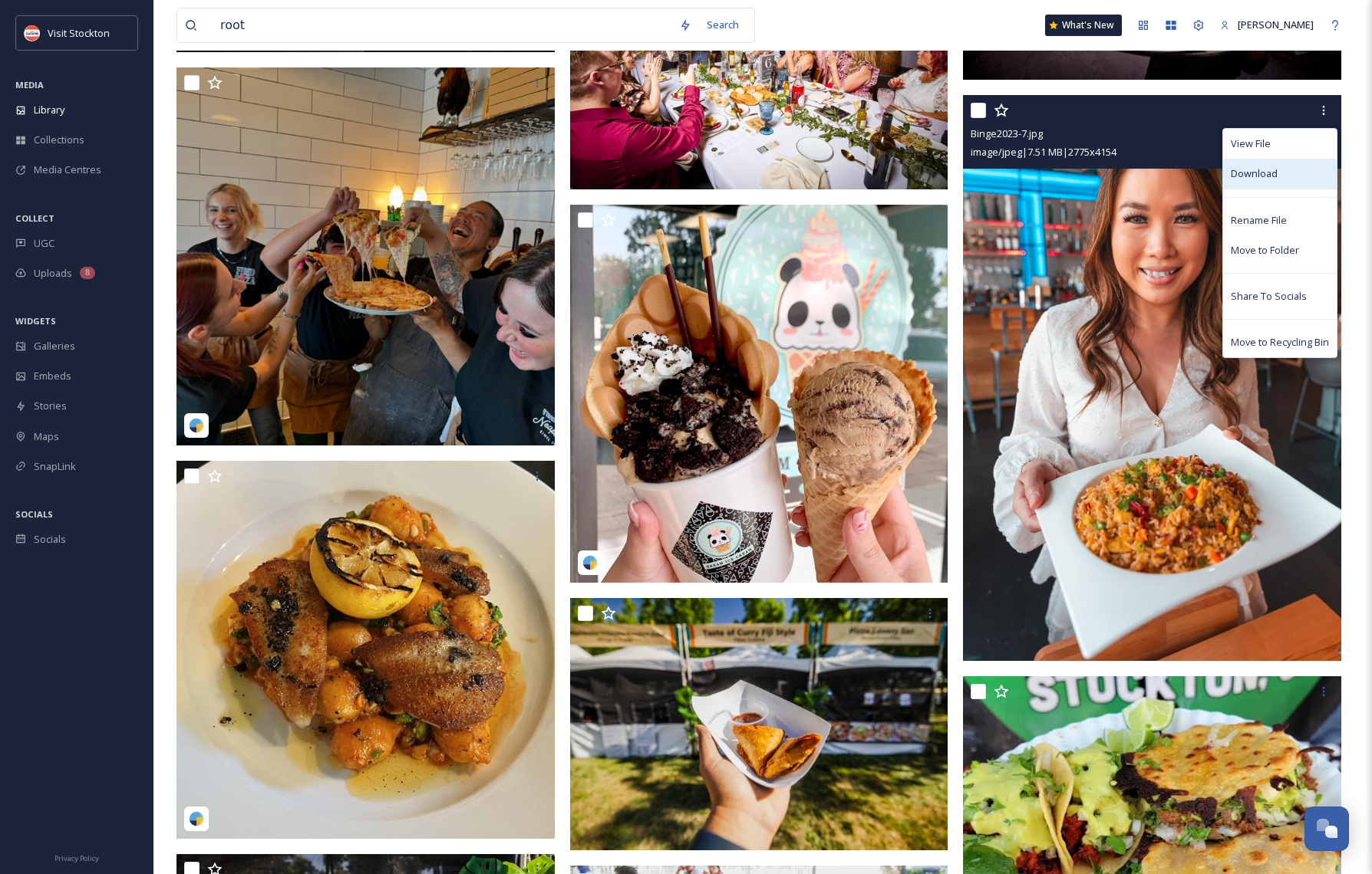
click at [1250, 170] on span "Download" at bounding box center [1254, 173] width 46 height 14
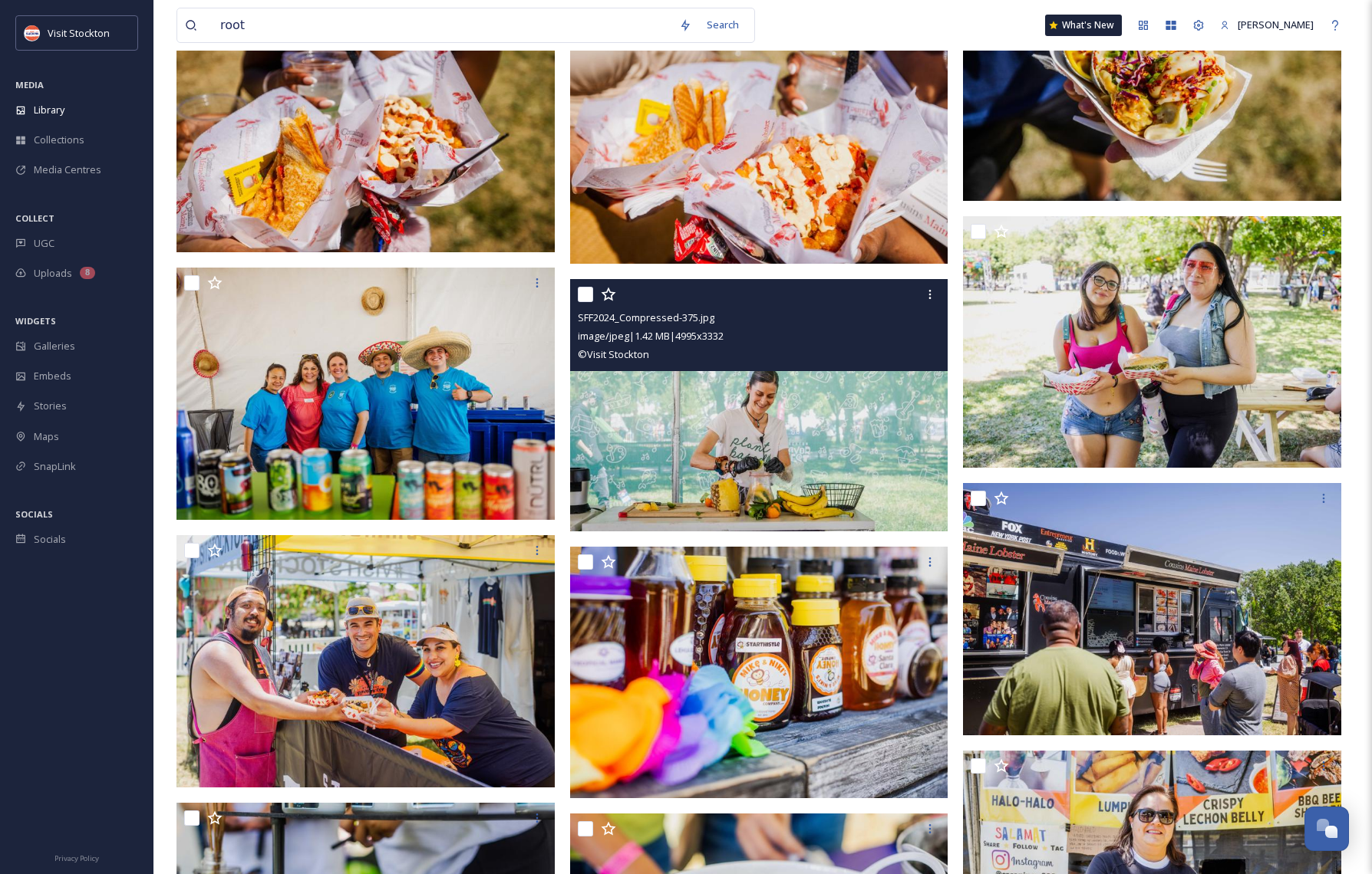
scroll to position [21117, 0]
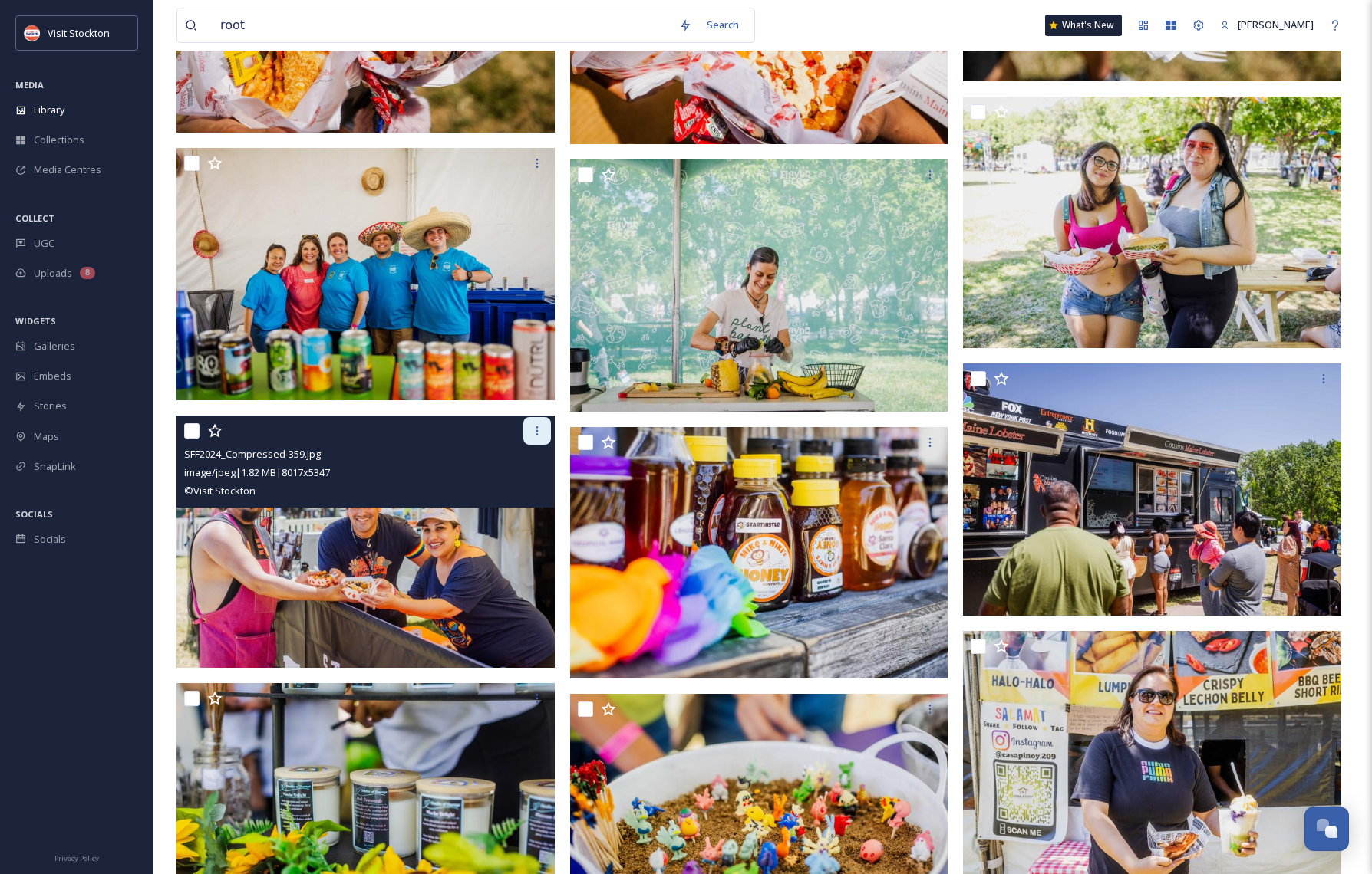
click at [541, 429] on icon at bounding box center [538, 431] width 13 height 12
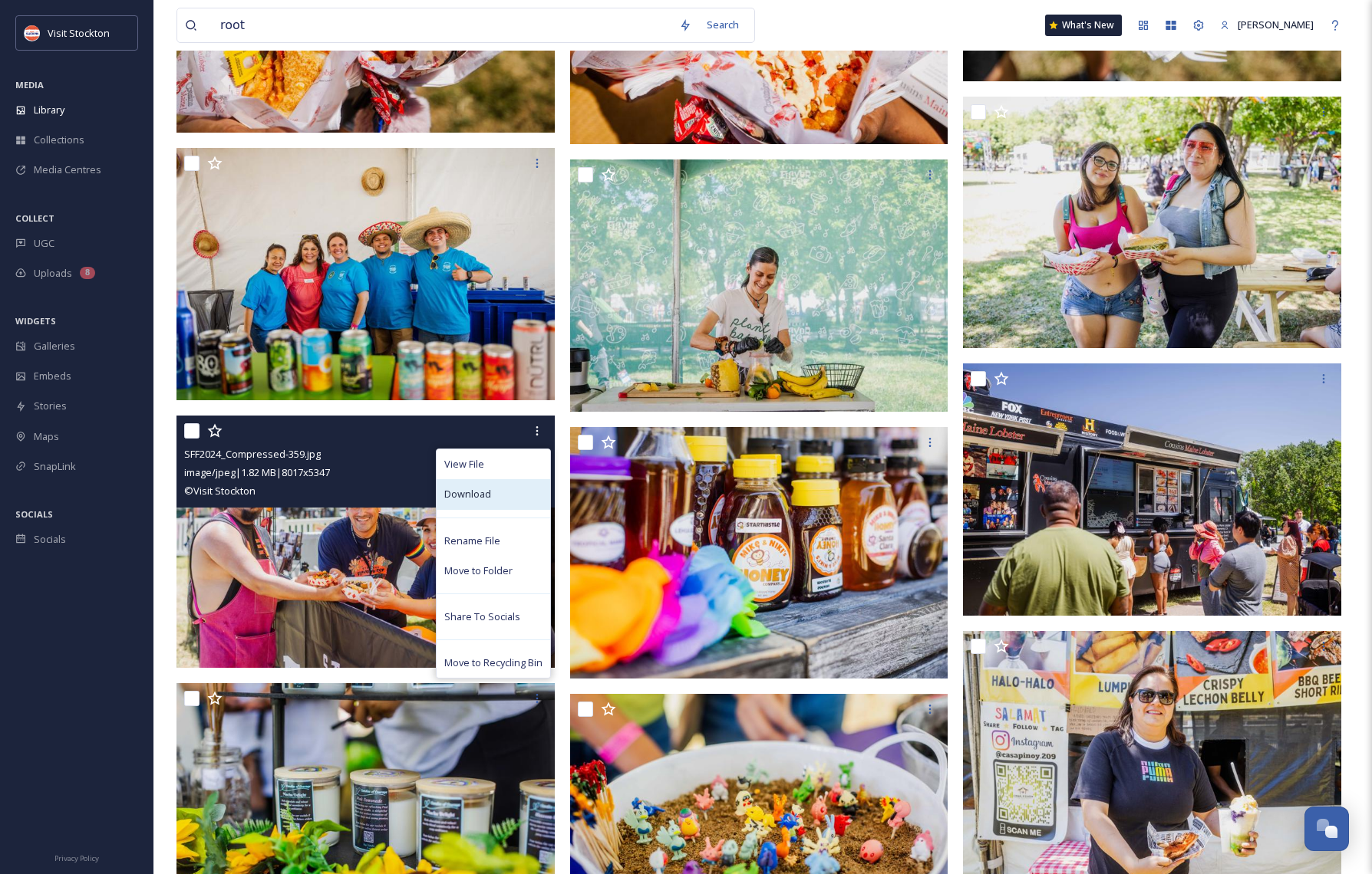
click at [496, 495] on div "Download" at bounding box center [493, 495] width 113 height 30
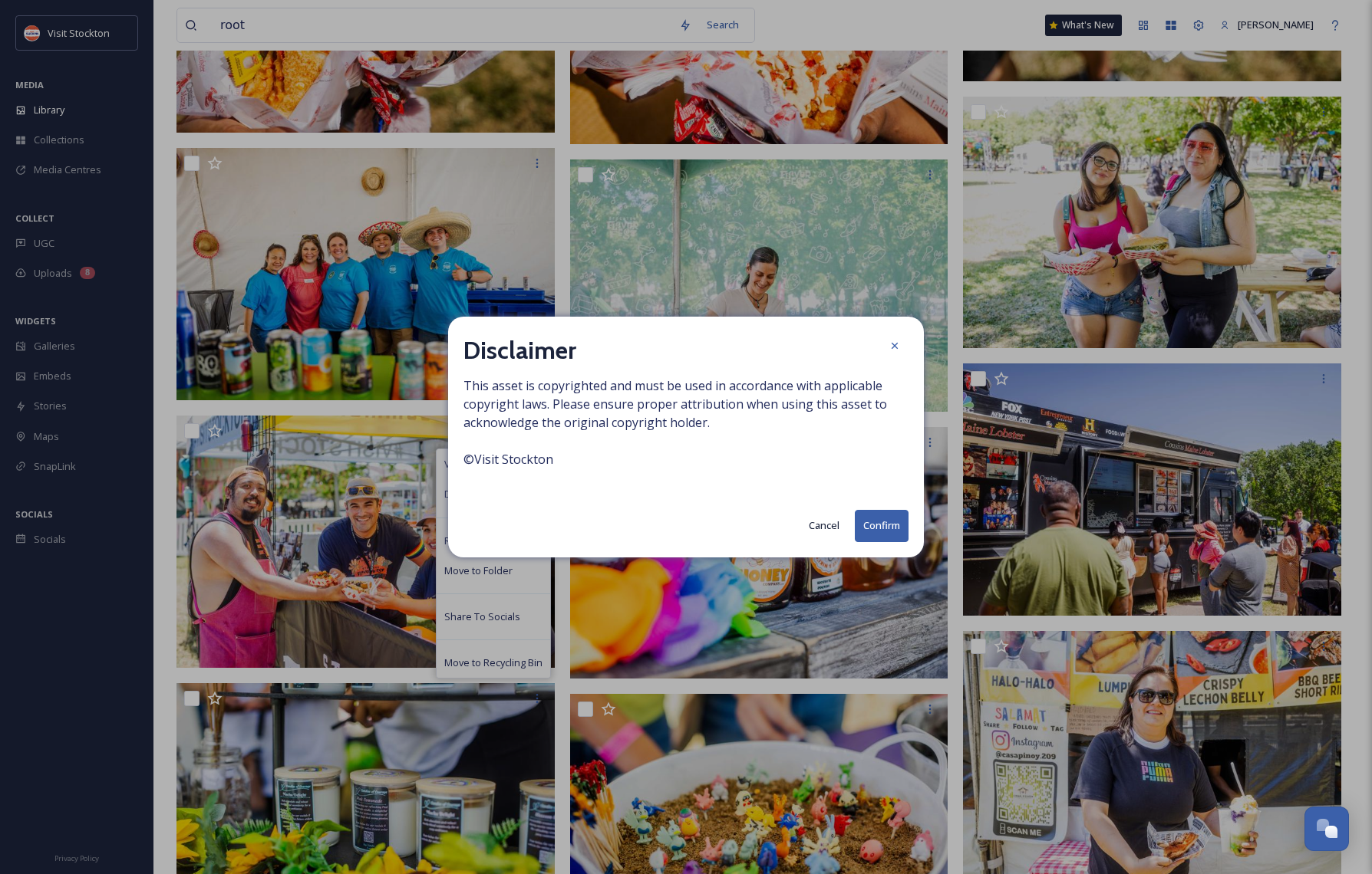
click at [882, 529] on button "Confirm" at bounding box center [882, 525] width 54 height 31
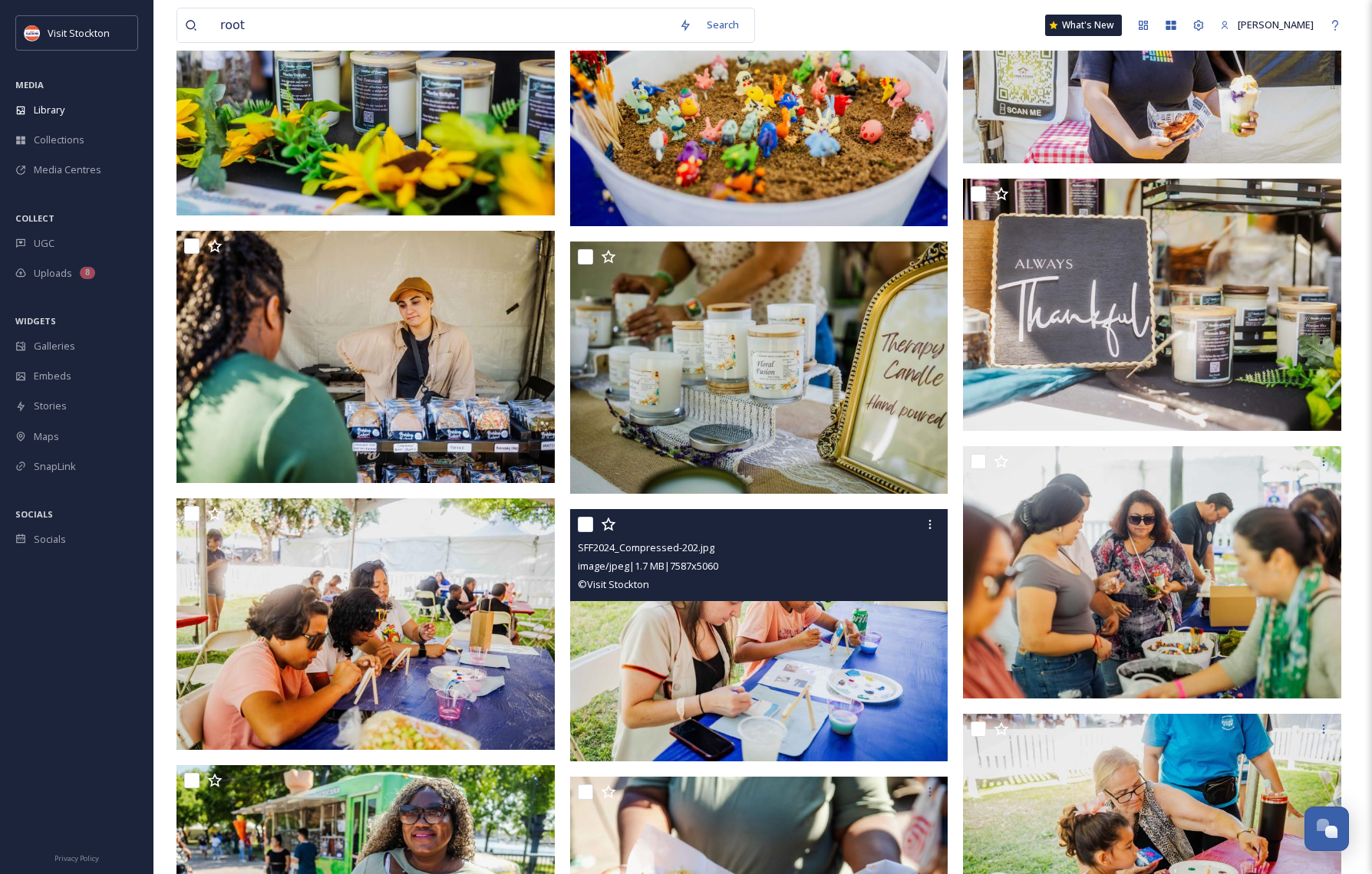
scroll to position [21629, 0]
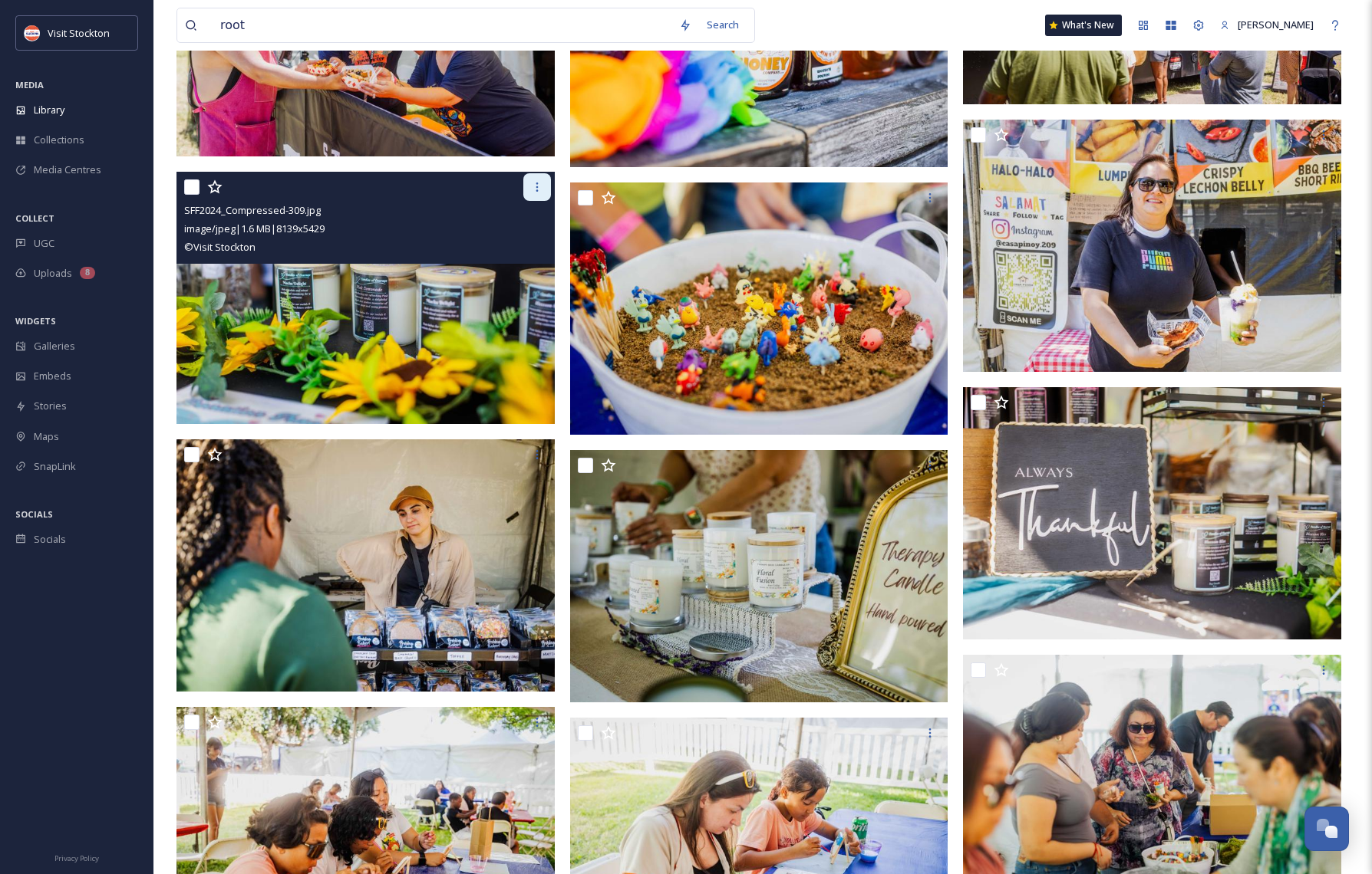
click at [537, 186] on icon at bounding box center [538, 187] width 13 height 12
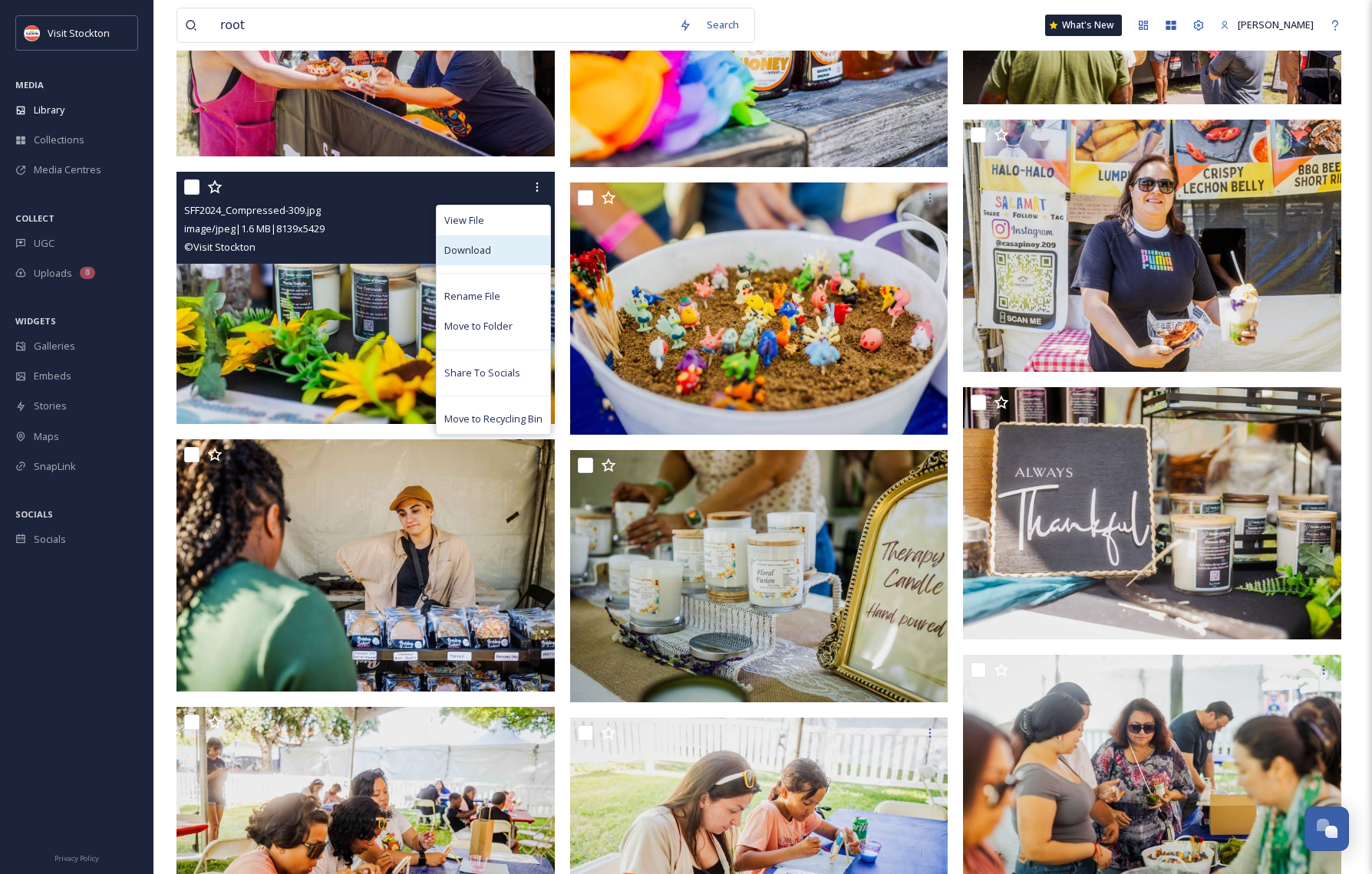
click at [461, 245] on span "Download" at bounding box center [467, 250] width 46 height 14
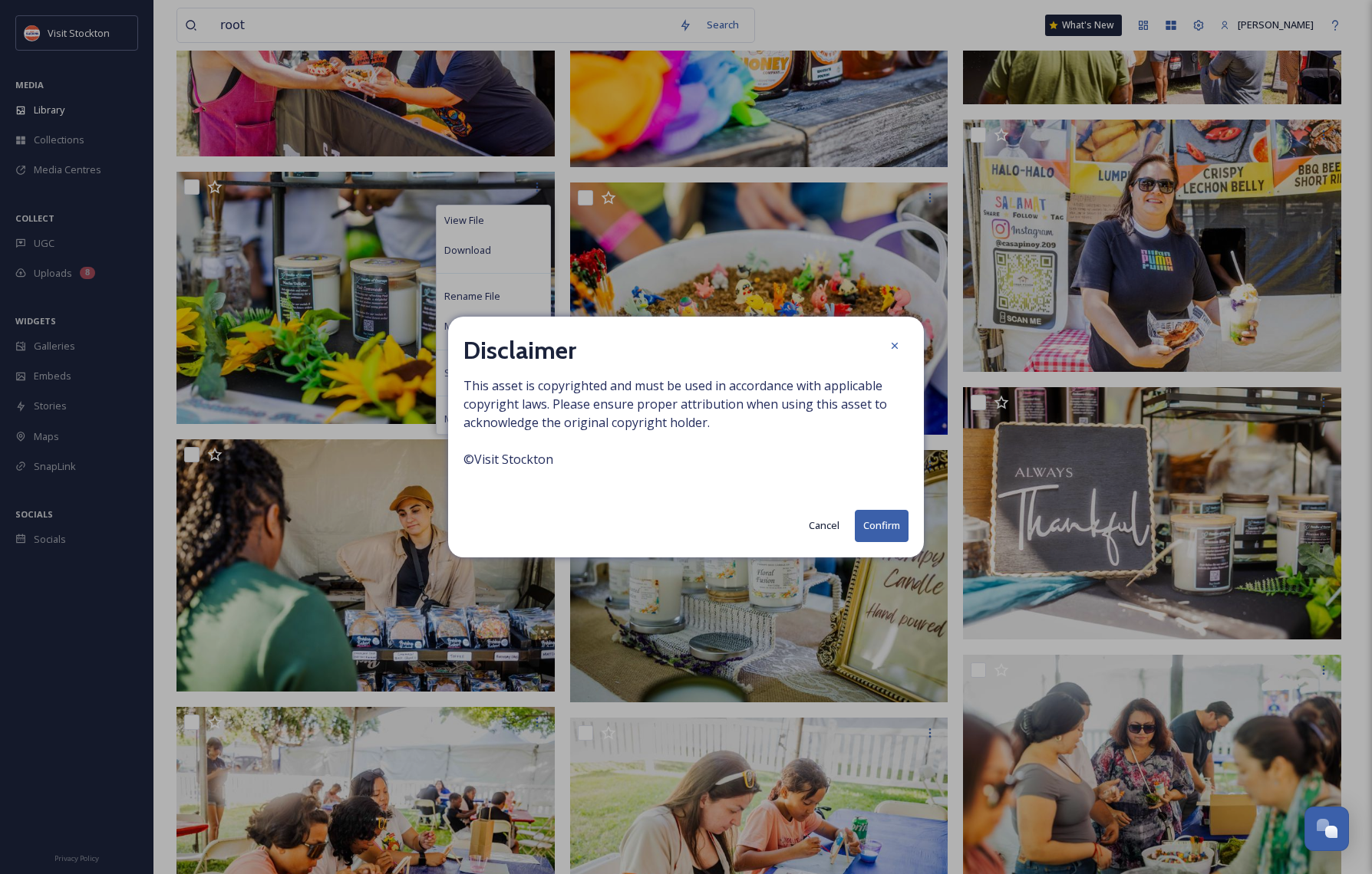
click at [869, 520] on button "Confirm" at bounding box center [882, 525] width 54 height 31
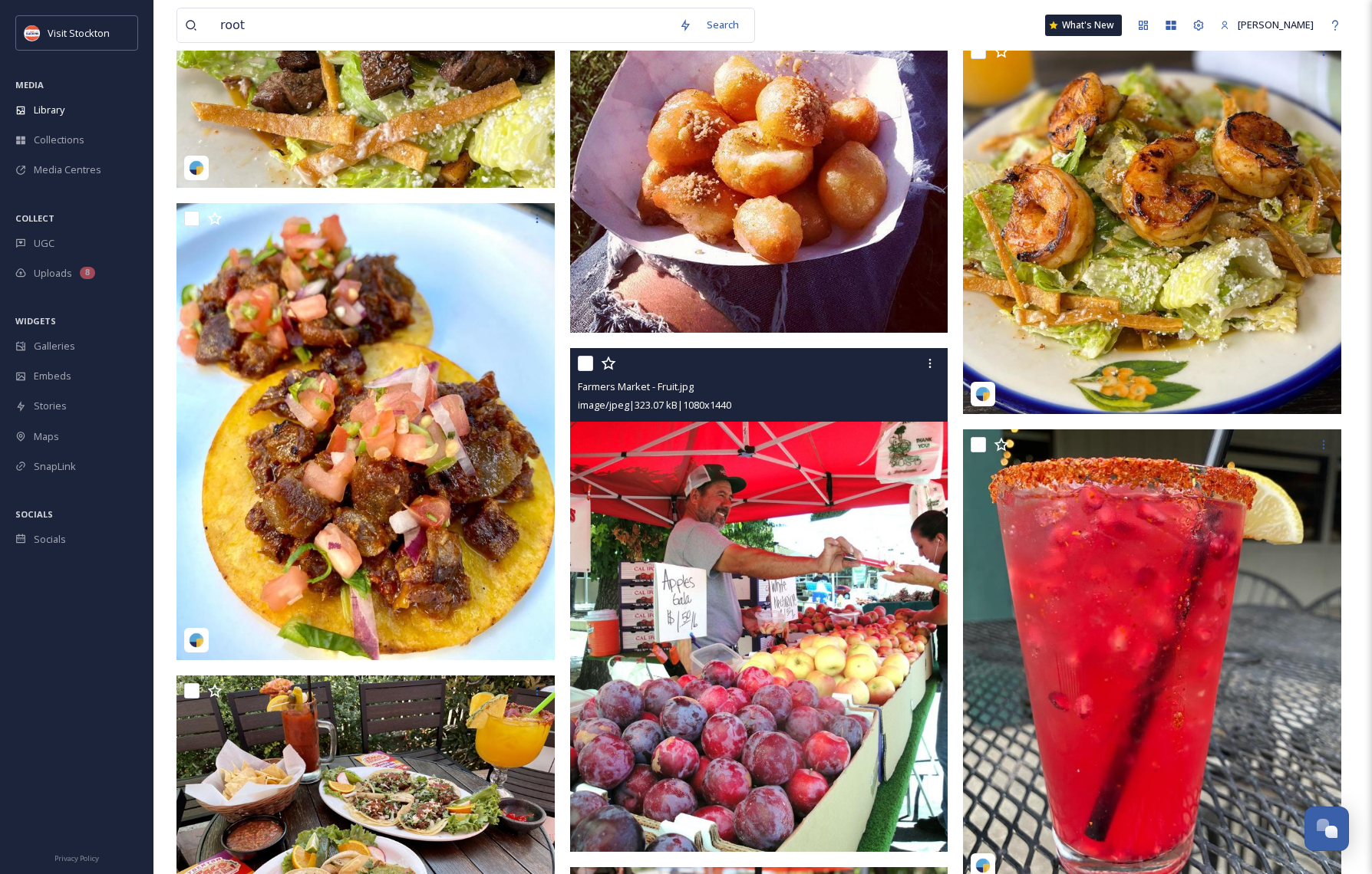
scroll to position [56962, 0]
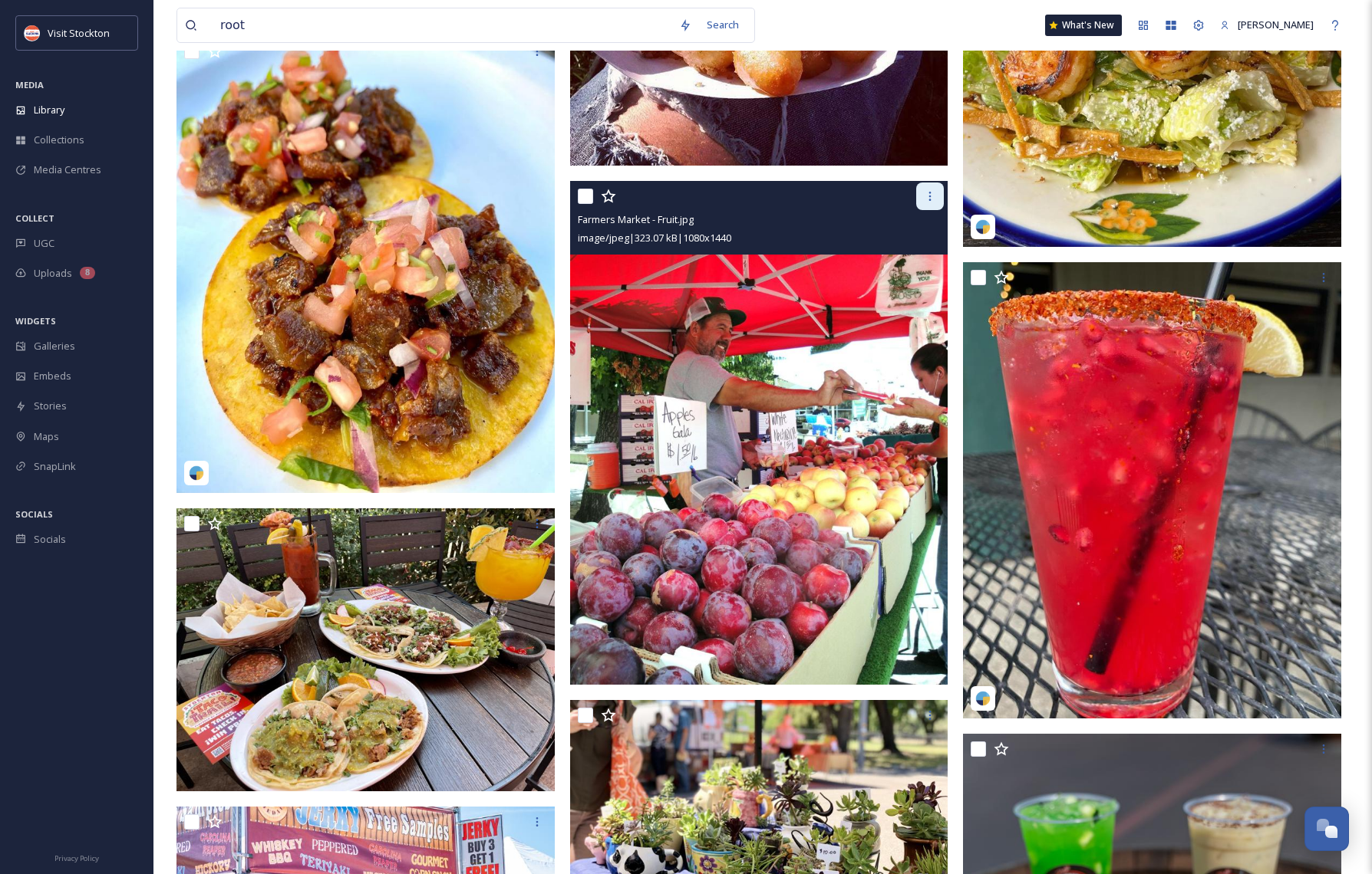
click at [924, 191] on icon at bounding box center [930, 196] width 13 height 12
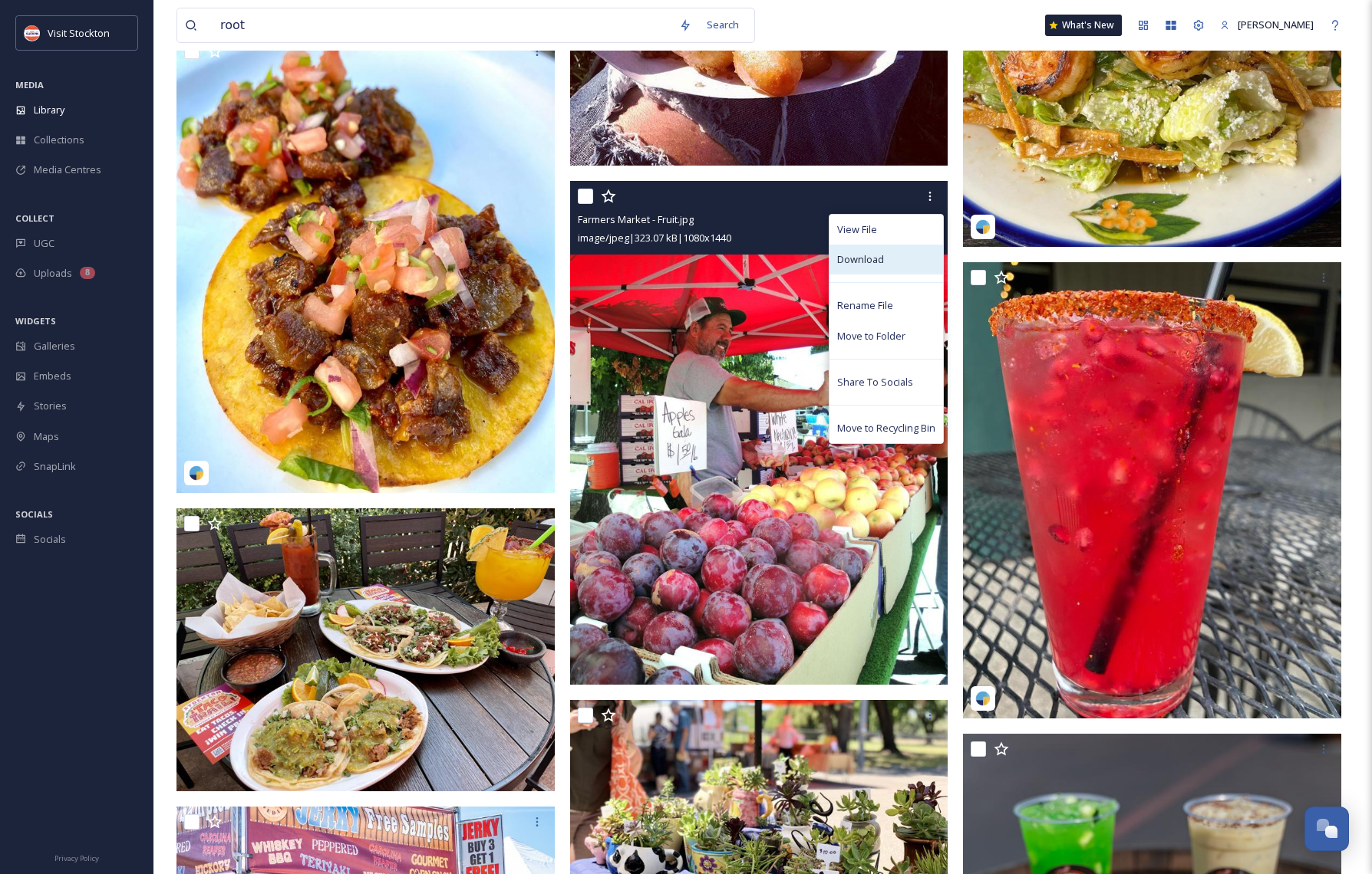
click at [881, 258] on span "Download" at bounding box center [860, 260] width 46 height 14
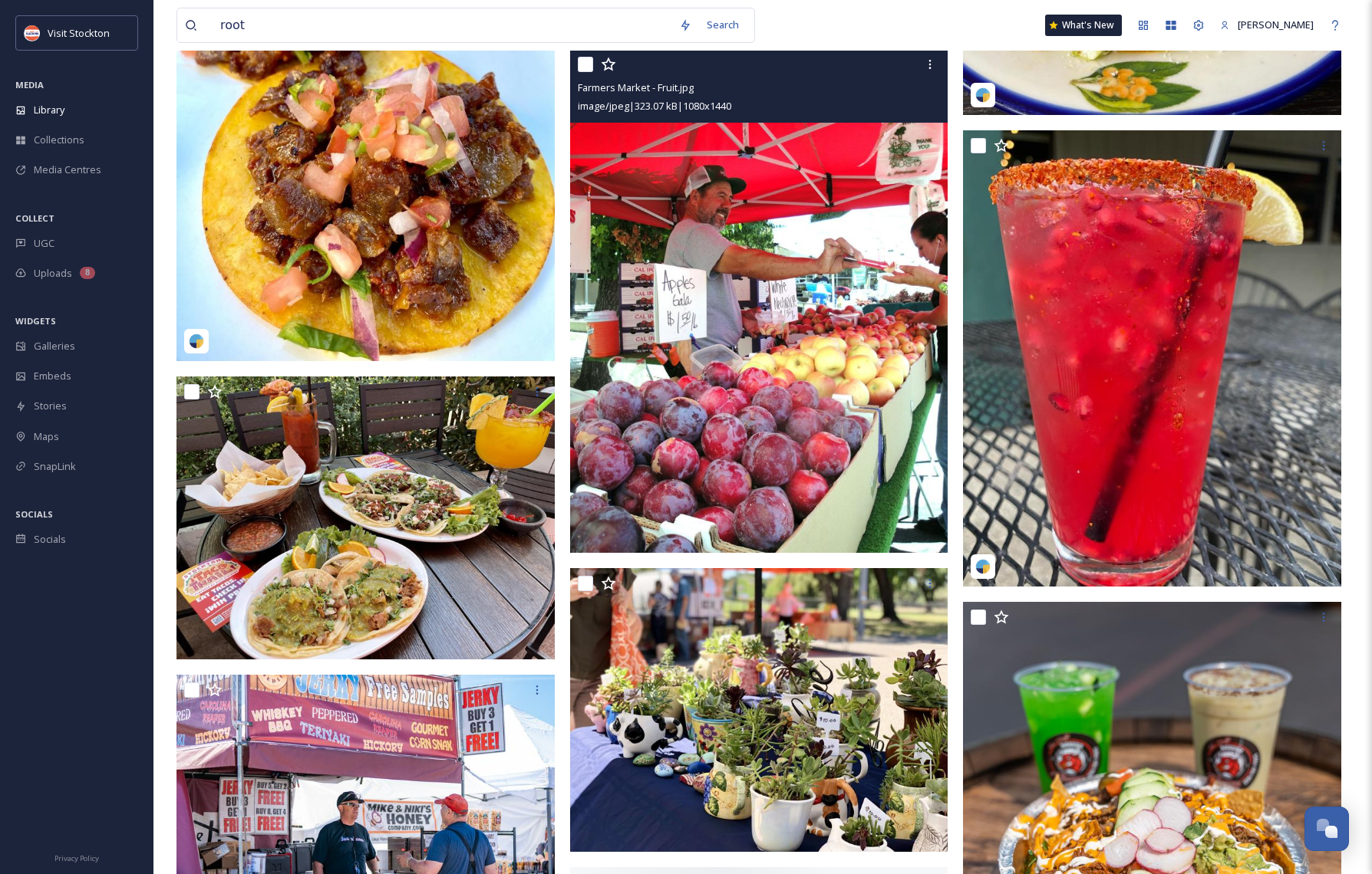
scroll to position [57408, 0]
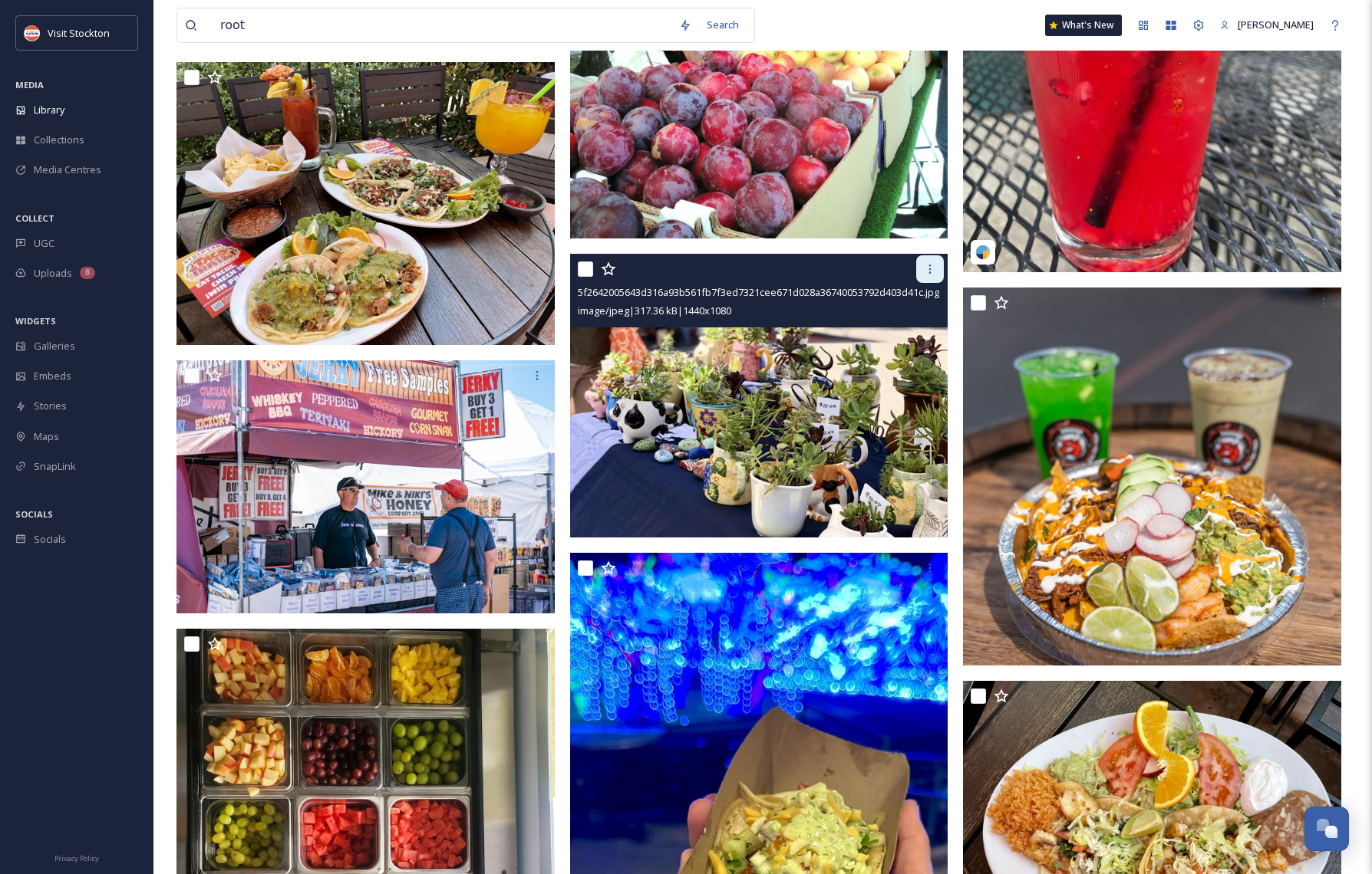
click at [927, 265] on icon at bounding box center [930, 270] width 13 height 12
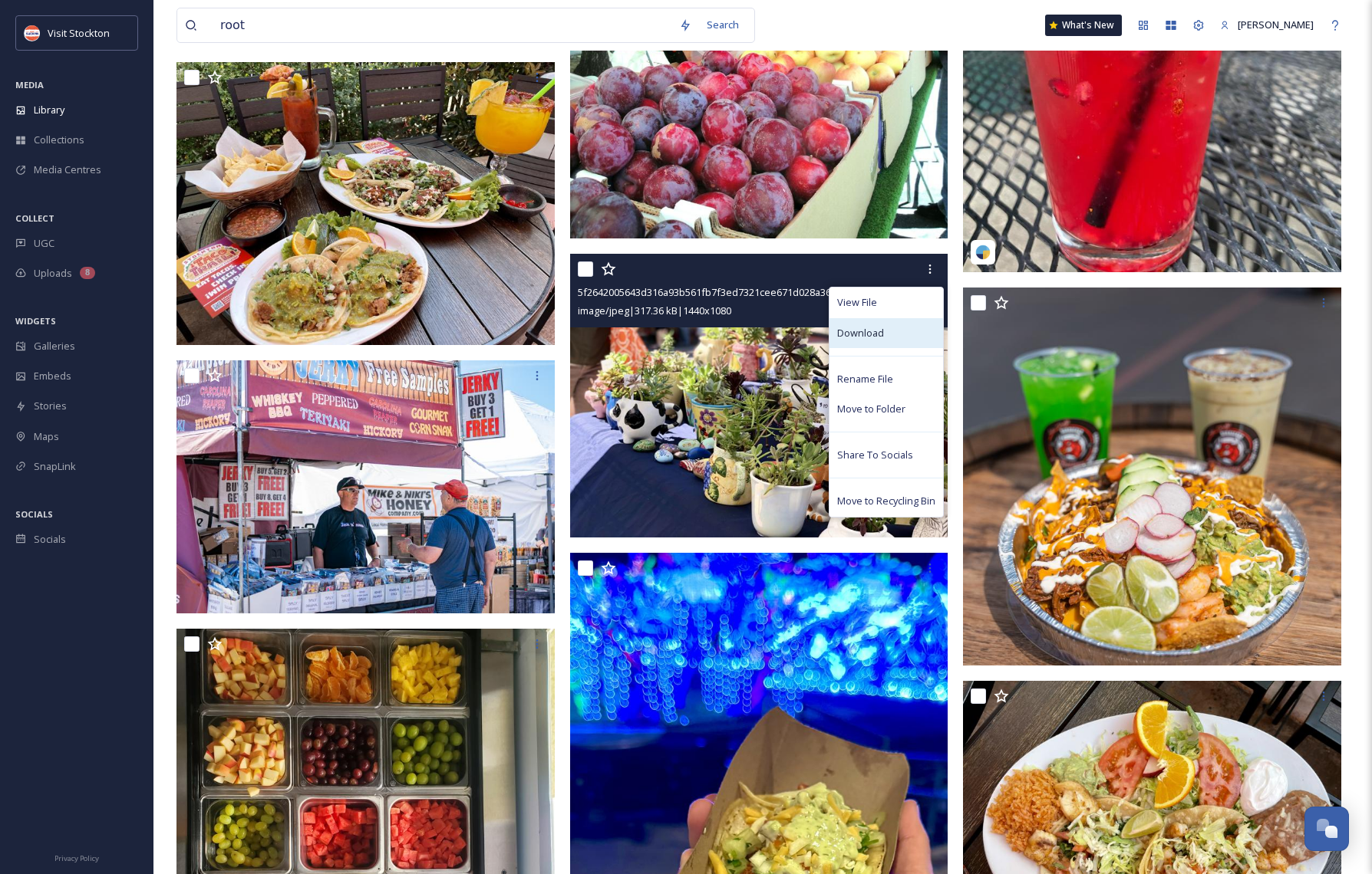
click at [845, 333] on span "Download" at bounding box center [860, 333] width 46 height 14
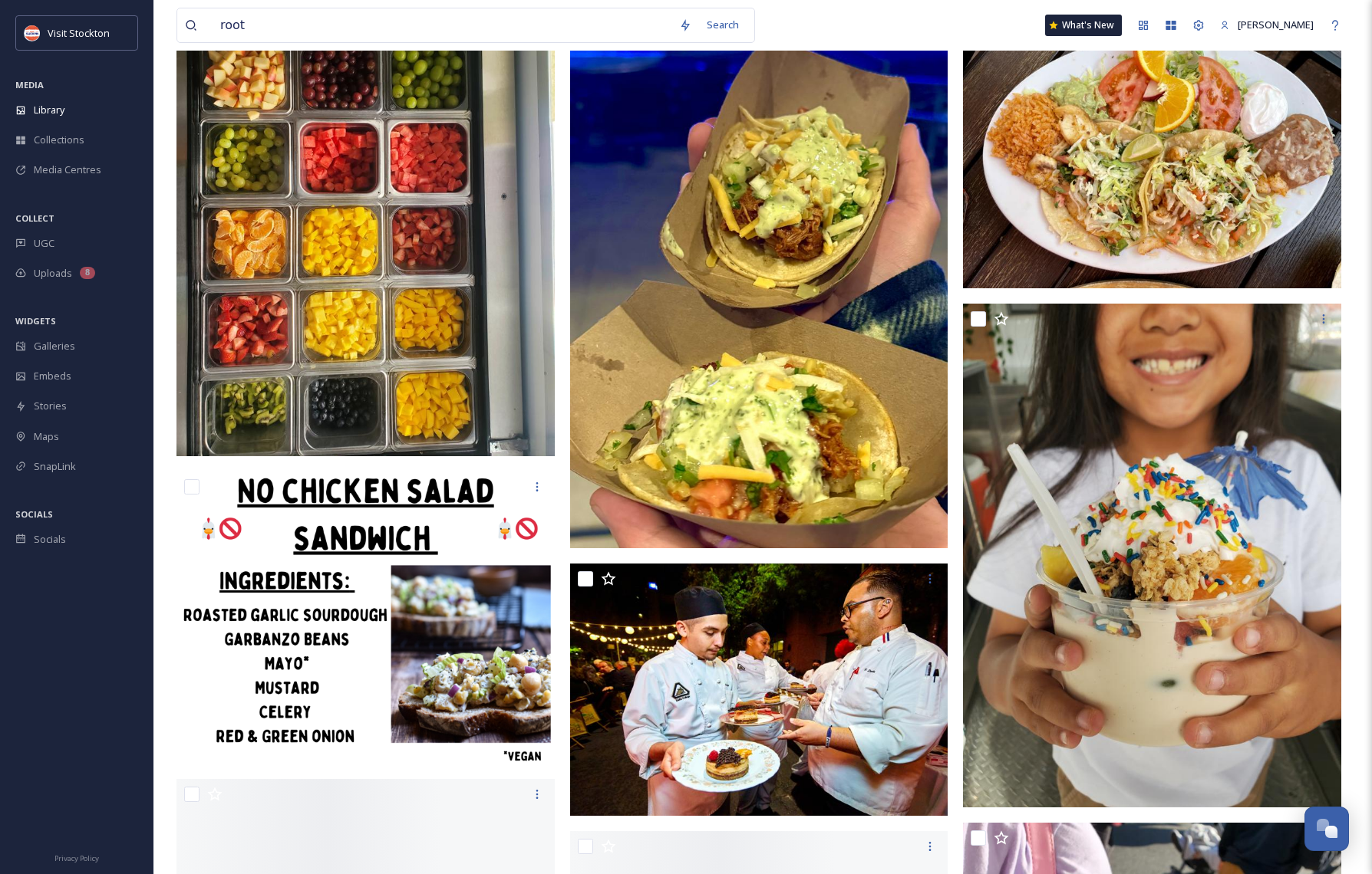
scroll to position [58938, 0]
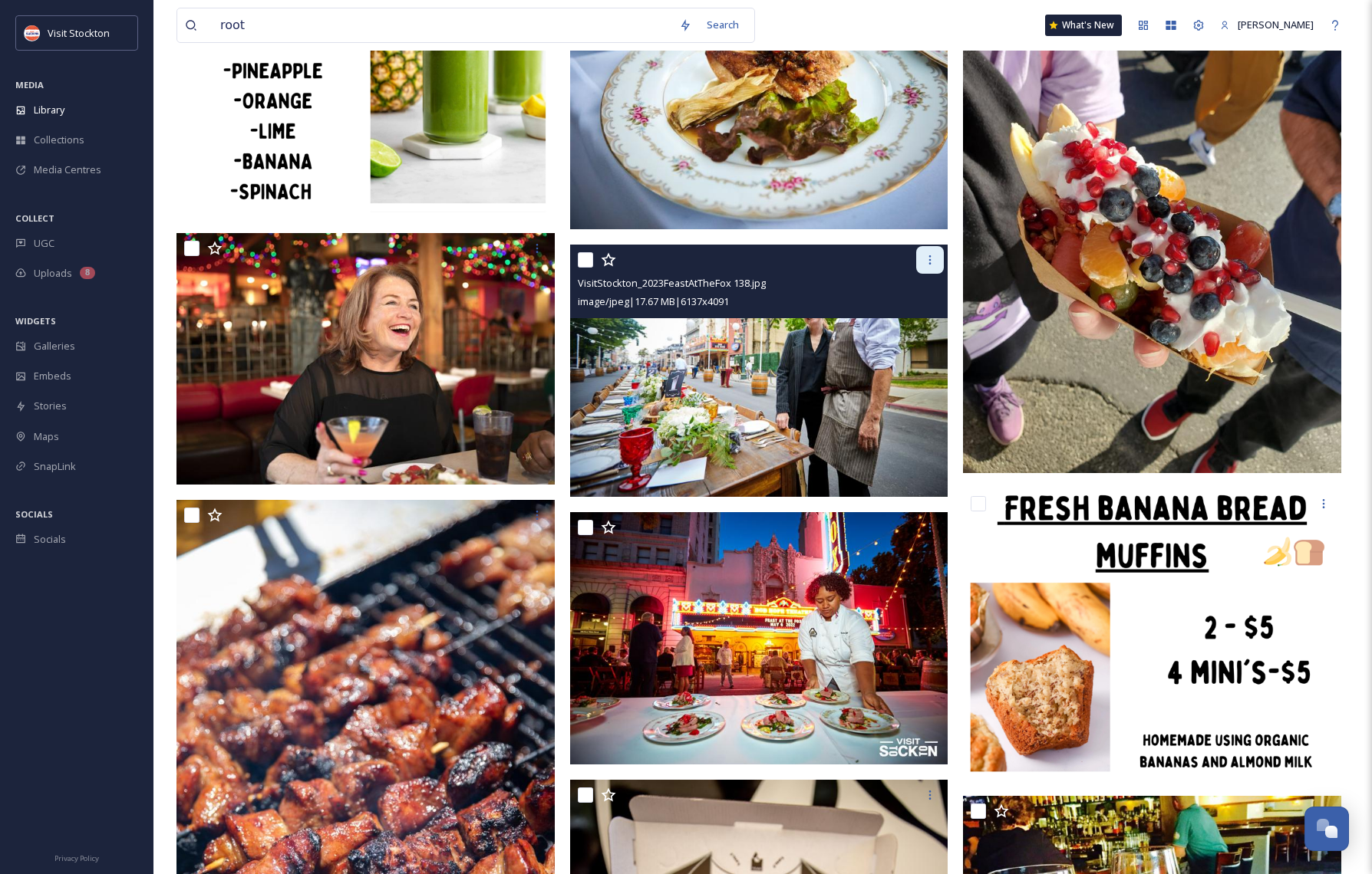
click at [930, 259] on icon at bounding box center [930, 260] width 13 height 12
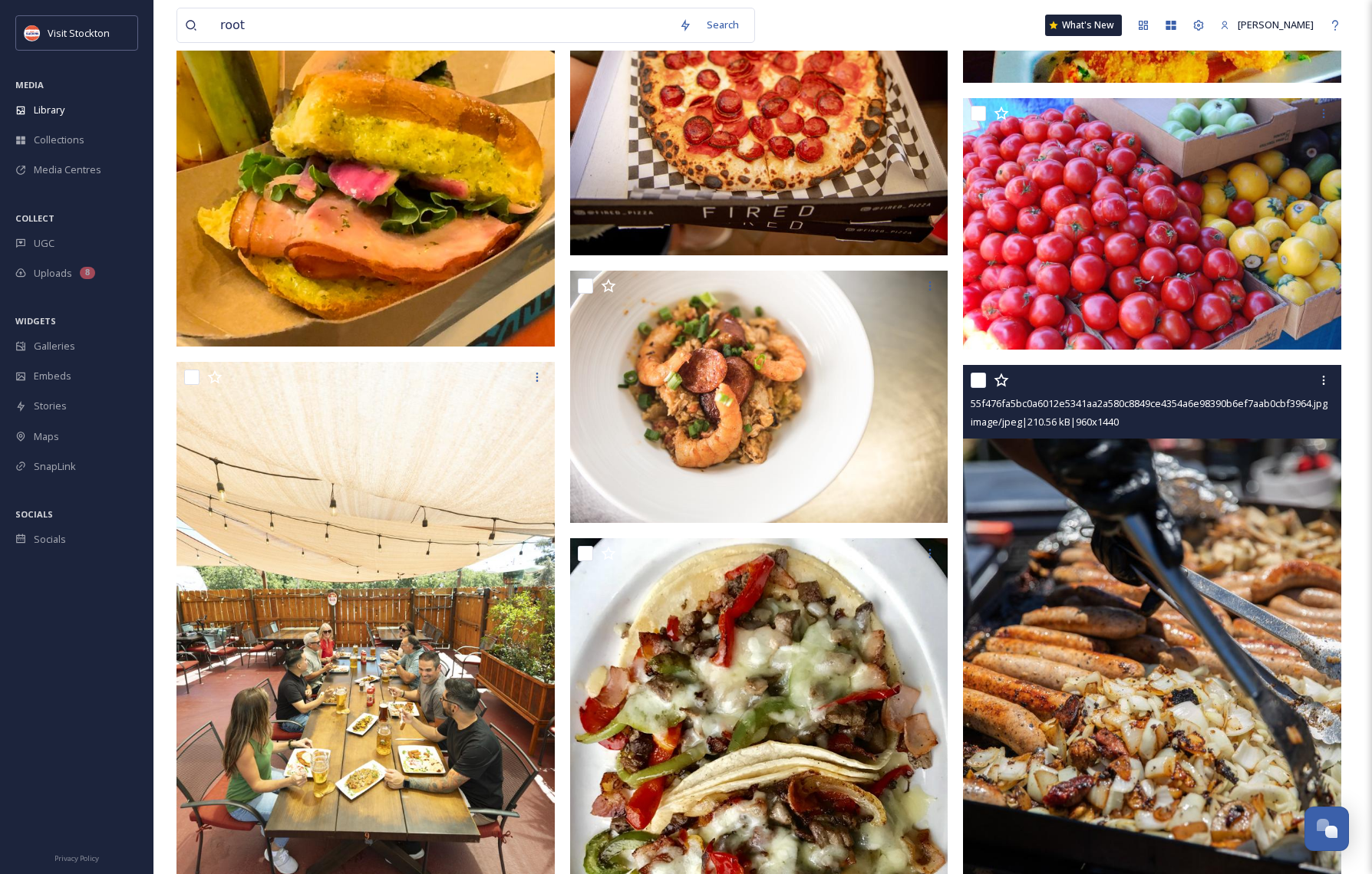
scroll to position [60215, 0]
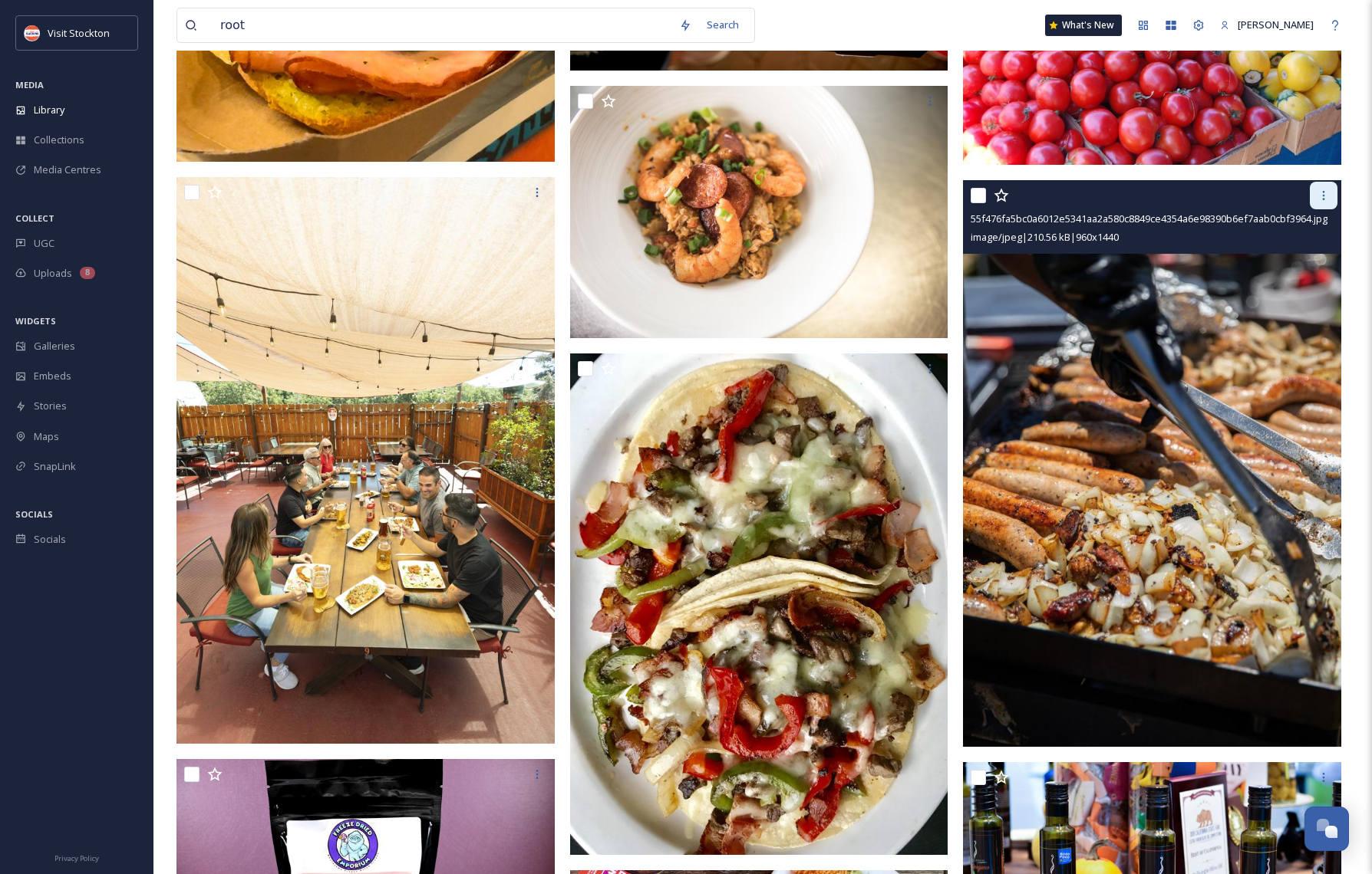
click at [1323, 197] on icon at bounding box center [1324, 196] width 13 height 12
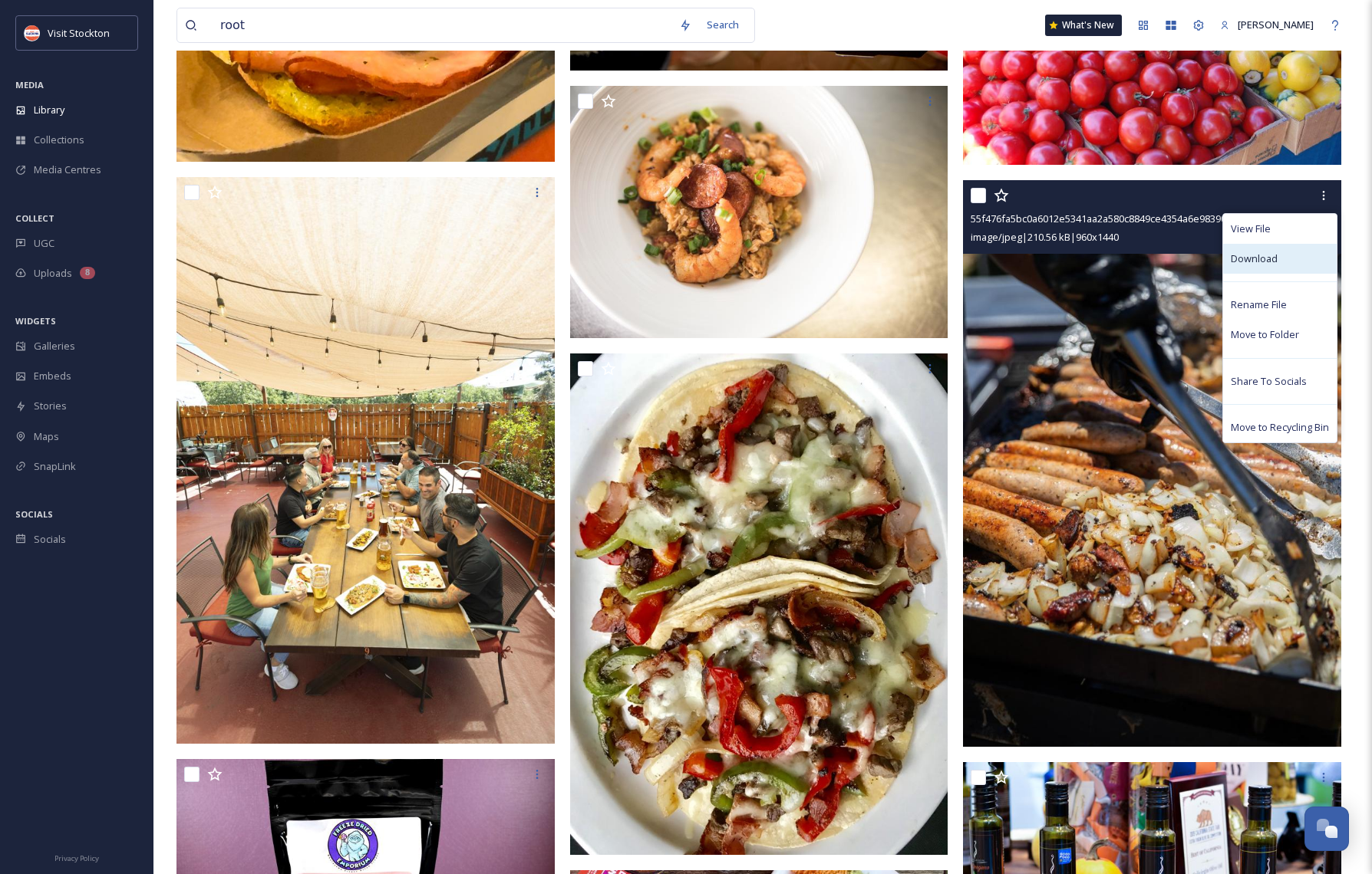
click at [1243, 255] on span "Download" at bounding box center [1254, 259] width 46 height 14
